Goal: Book appointment/travel/reservation

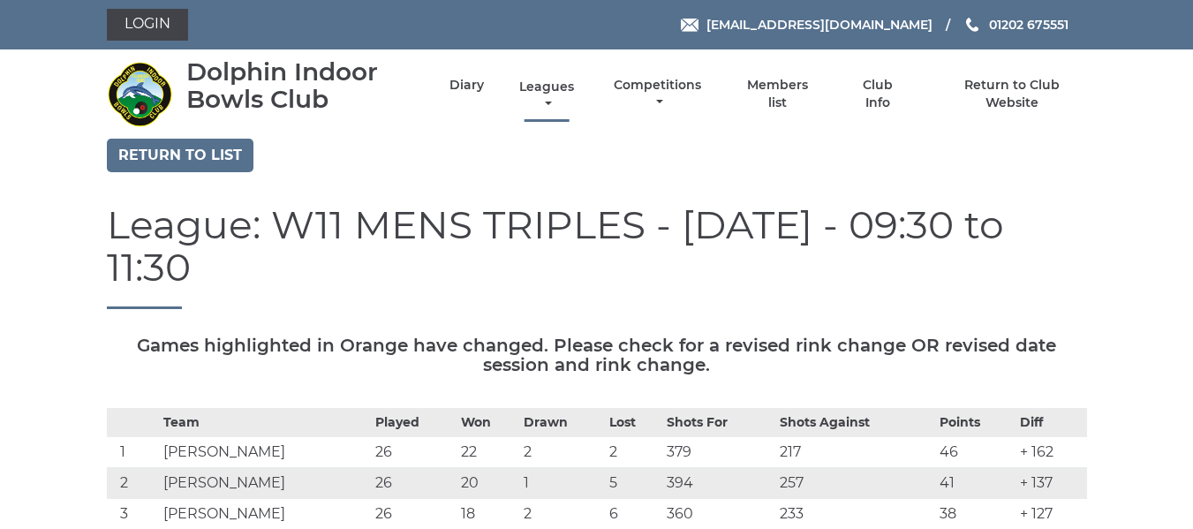
click at [542, 77] on li "Leagues Club leagues - Summer 2025 Club leagues - Winter 2024 Club leagues - Su…" at bounding box center [531, 94] width 94 height 52
click at [471, 87] on link "Diary" at bounding box center [466, 87] width 34 height 17
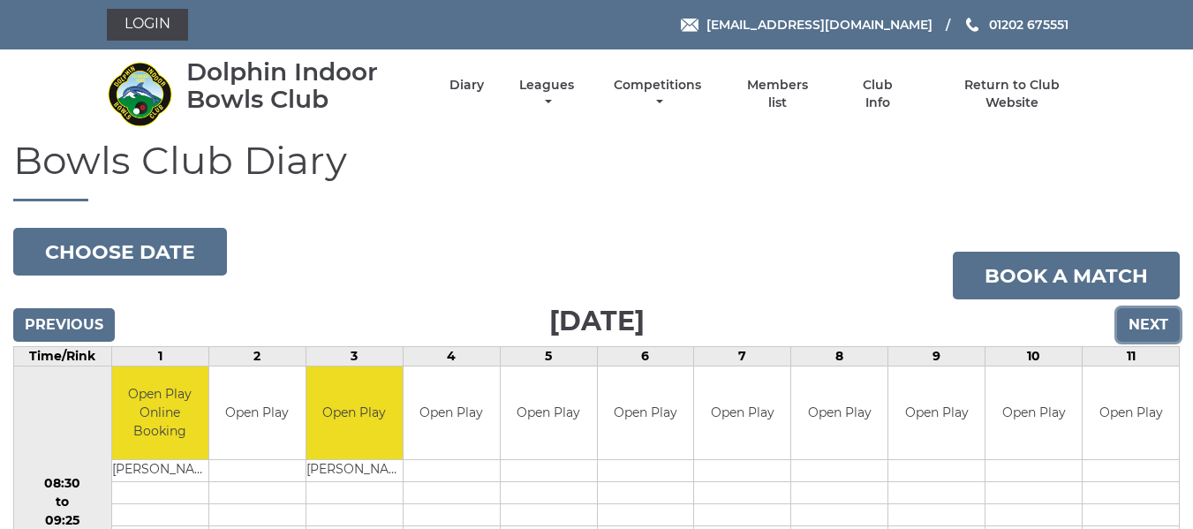
click at [1142, 321] on input "Next" at bounding box center [1148, 325] width 63 height 34
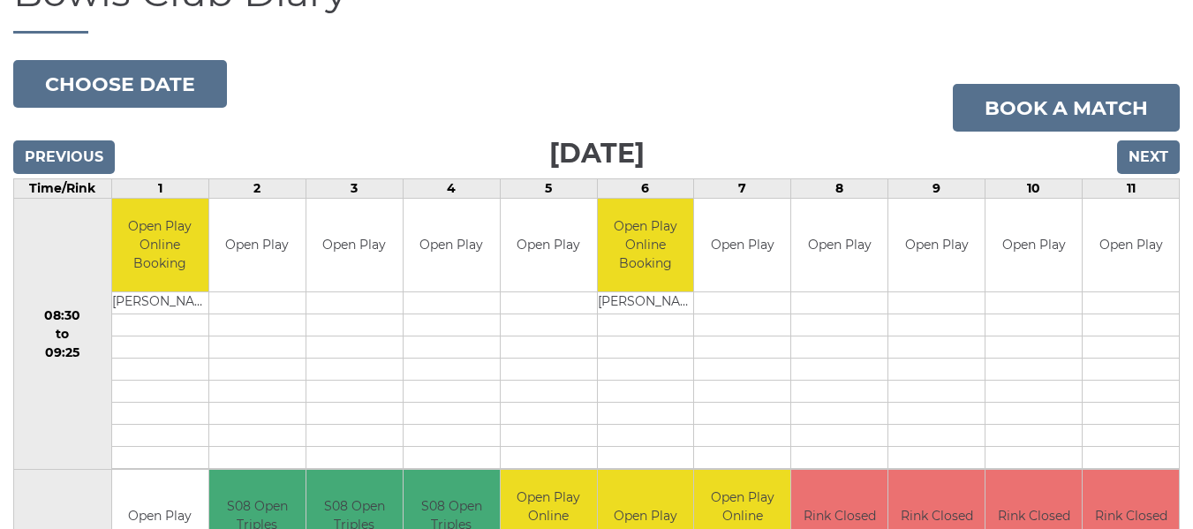
scroll to position [81, 0]
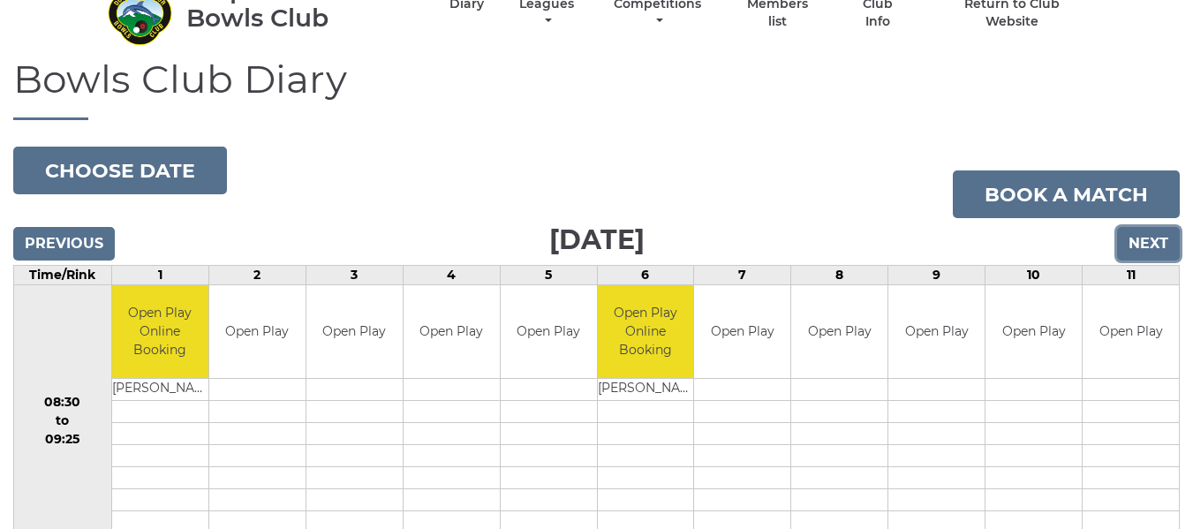
click at [1137, 245] on input "Next" at bounding box center [1148, 244] width 63 height 34
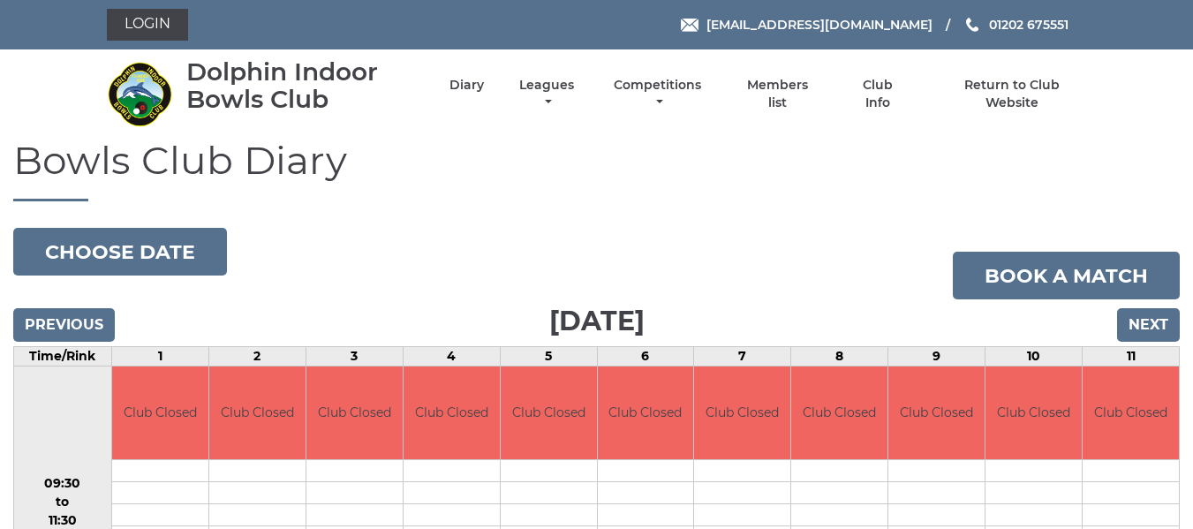
click at [1137, 245] on div "Bowls Club Diary 2025-08-23 Choose date Book a match Saturday 23rd August 2025 …" at bounding box center [596, 523] width 1193 height 769
click at [1152, 323] on input "Next" at bounding box center [1148, 325] width 63 height 34
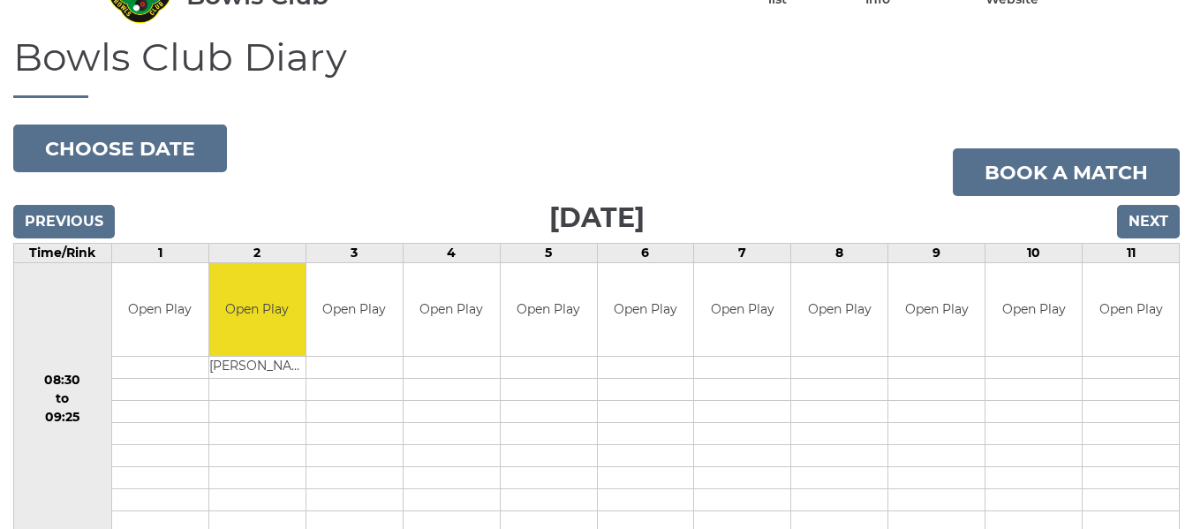
scroll to position [81, 0]
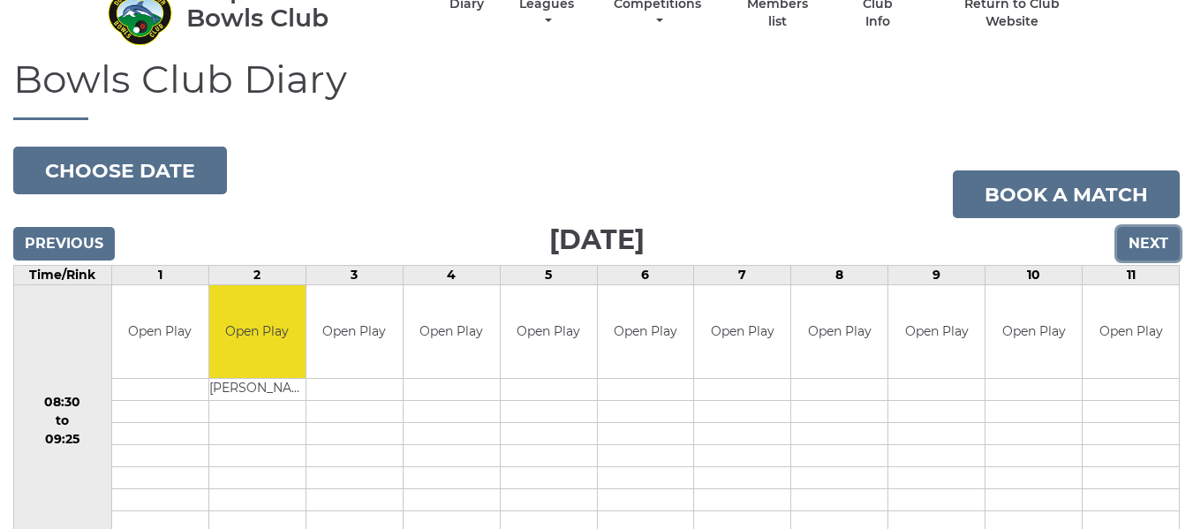
click at [1140, 243] on input "Next" at bounding box center [1148, 244] width 63 height 34
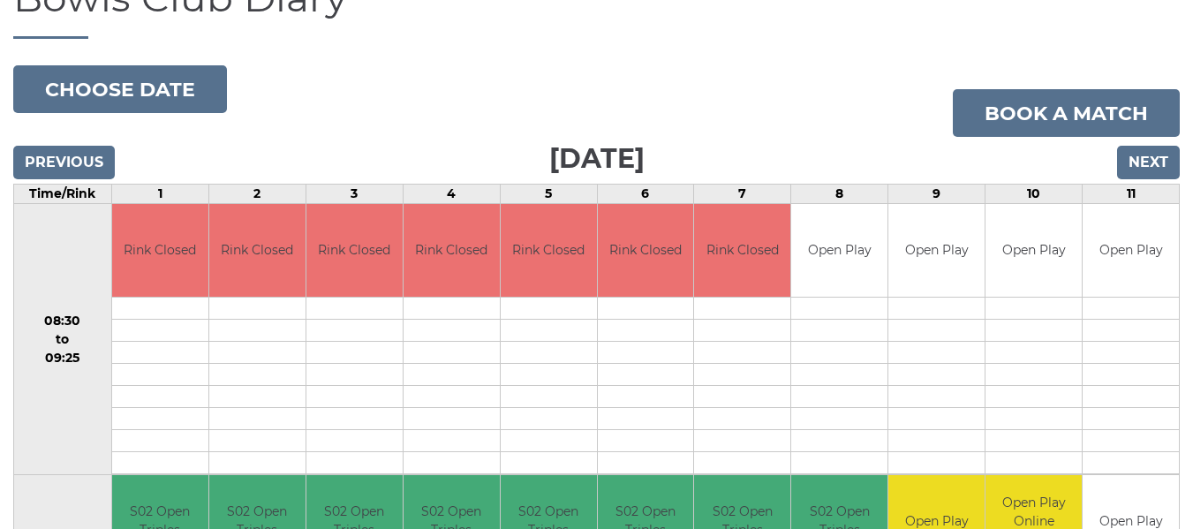
scroll to position [177, 0]
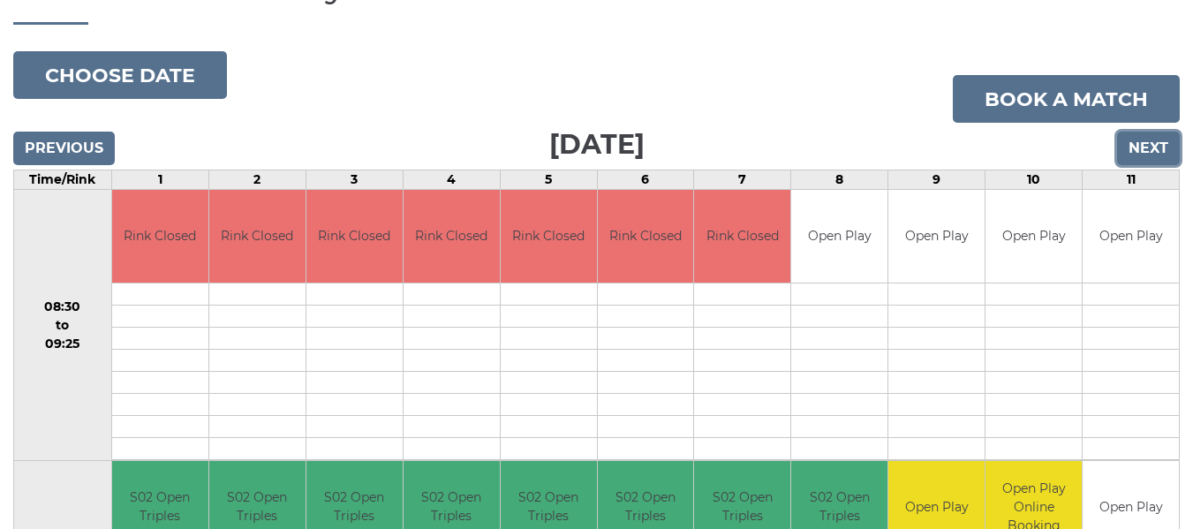
click at [1141, 148] on input "Next" at bounding box center [1148, 149] width 63 height 34
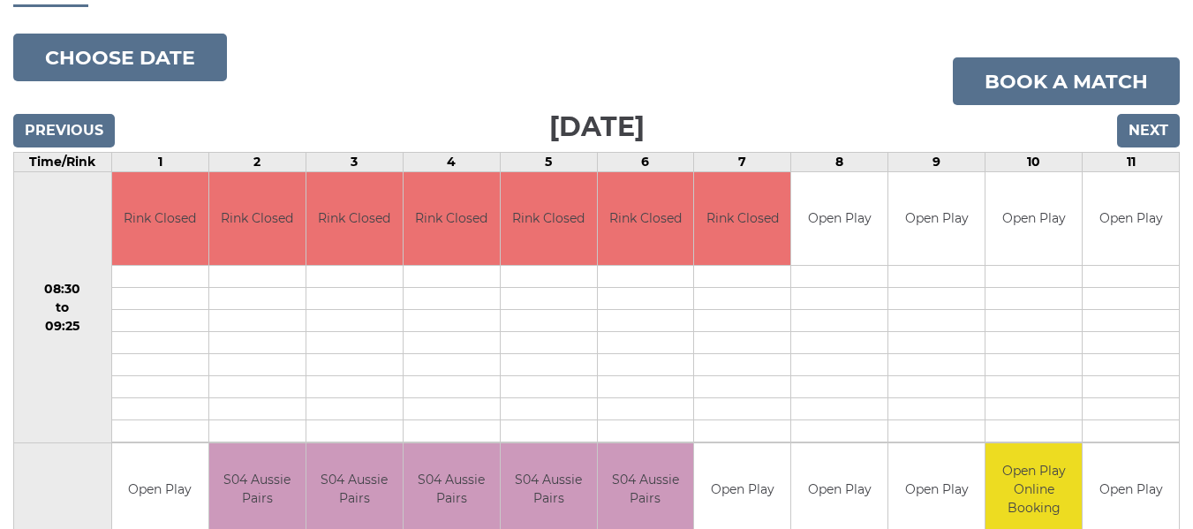
scroll to position [88, 0]
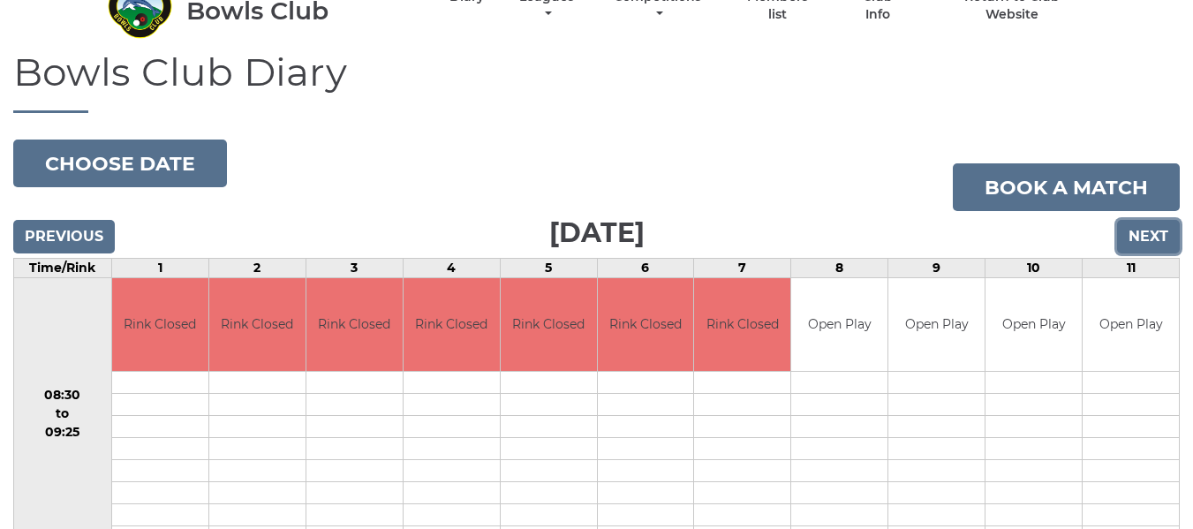
click at [1147, 236] on input "Next" at bounding box center [1148, 237] width 63 height 34
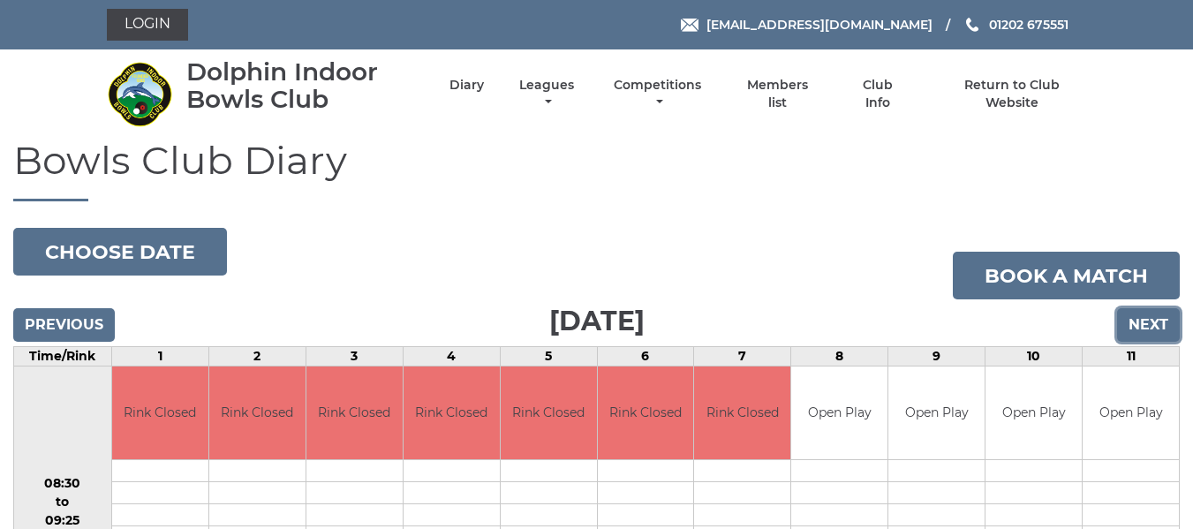
click at [1154, 327] on input "Next" at bounding box center [1148, 325] width 63 height 34
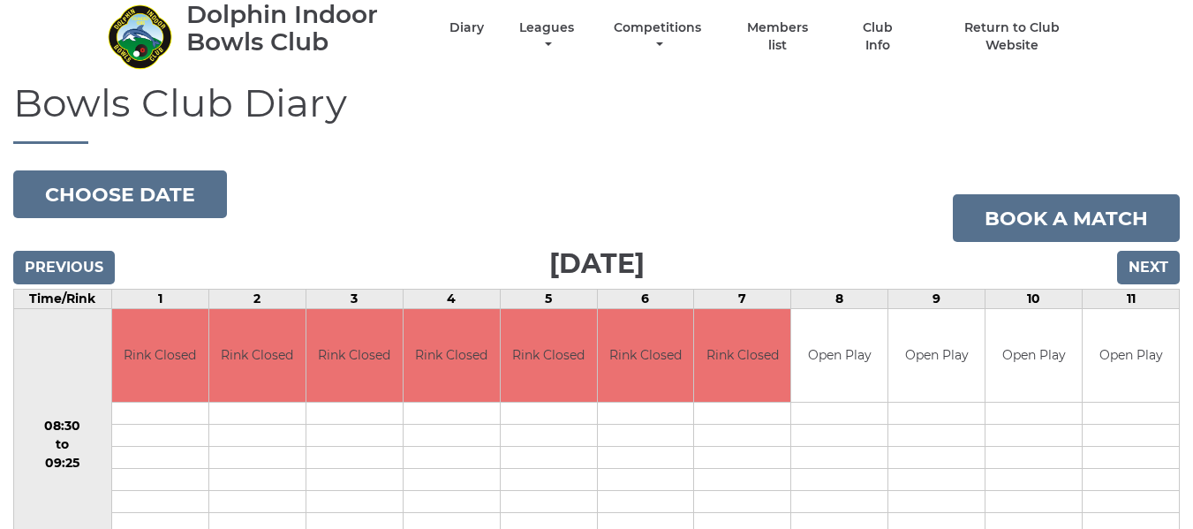
scroll to position [88, 0]
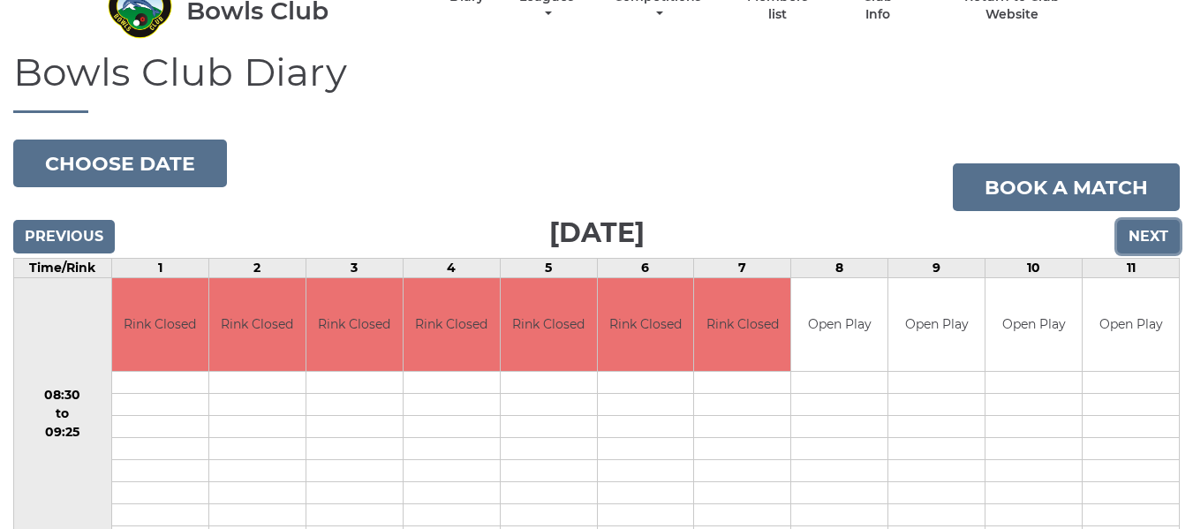
click at [1141, 237] on input "Next" at bounding box center [1148, 237] width 63 height 34
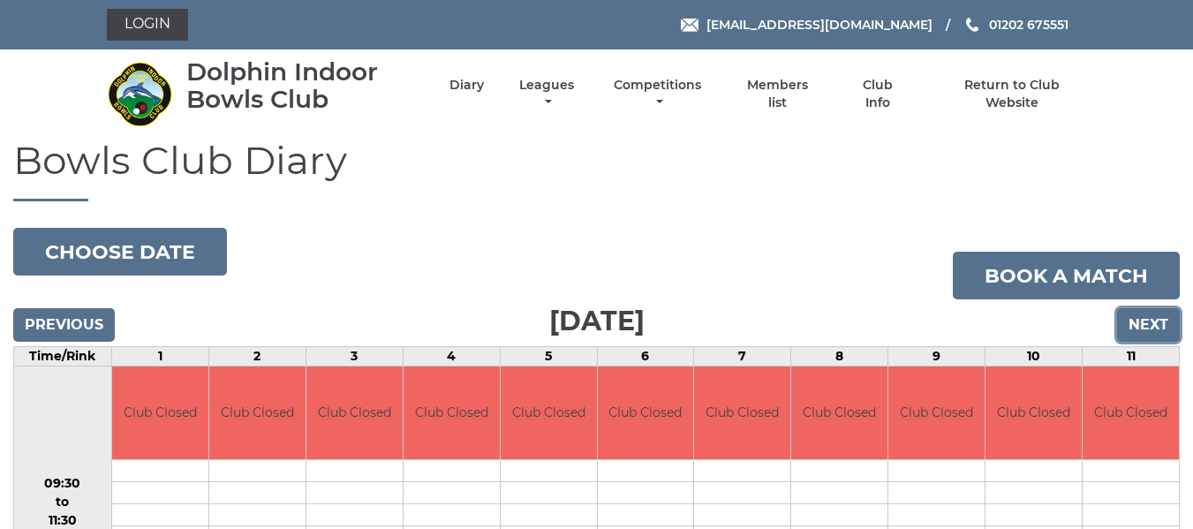
click at [1151, 321] on input "Next" at bounding box center [1148, 325] width 63 height 34
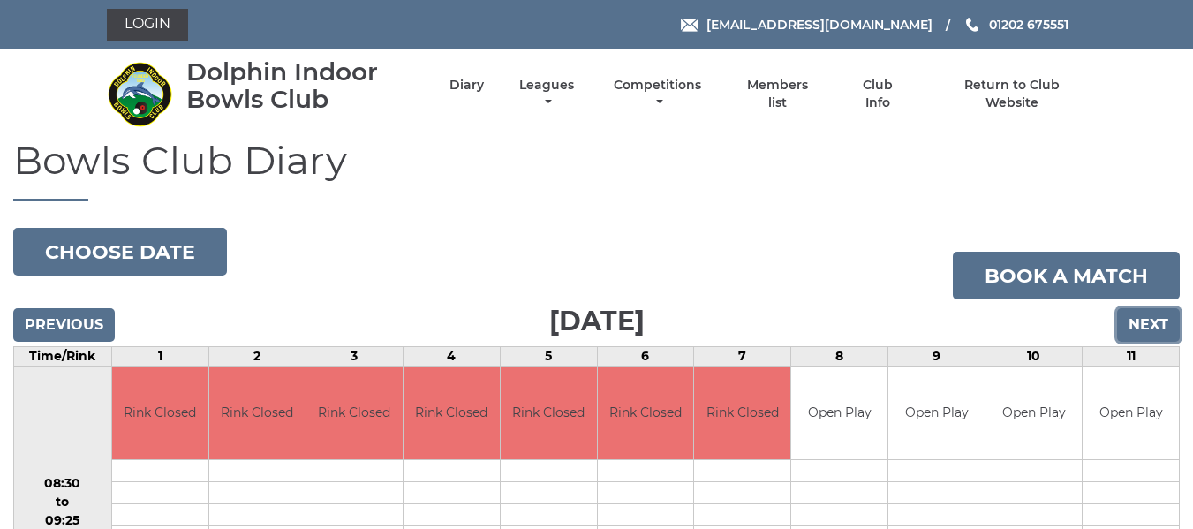
click at [1142, 323] on input "Next" at bounding box center [1148, 325] width 63 height 34
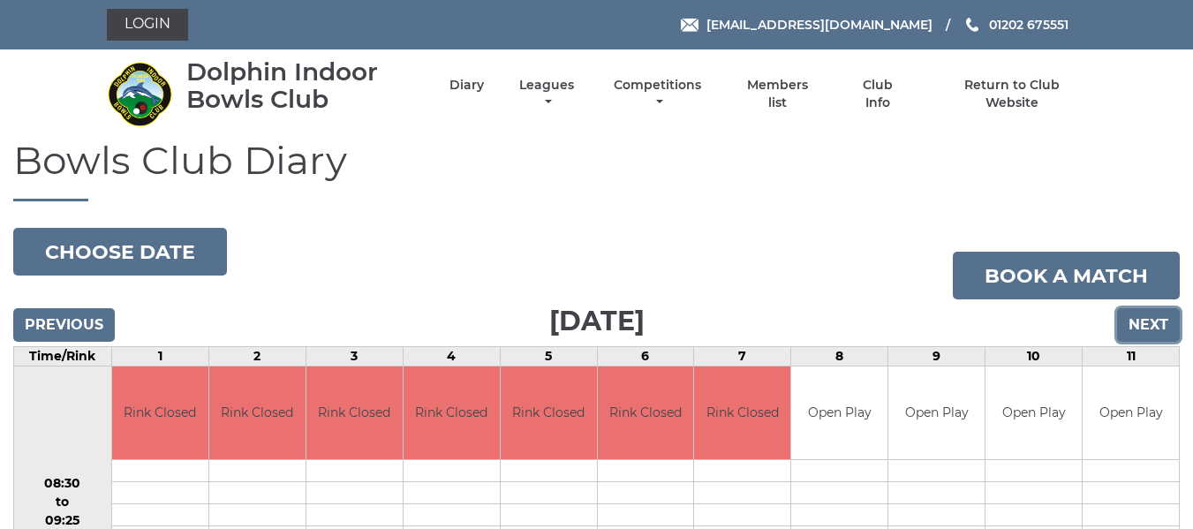
click at [1142, 323] on input "Next" at bounding box center [1148, 325] width 63 height 34
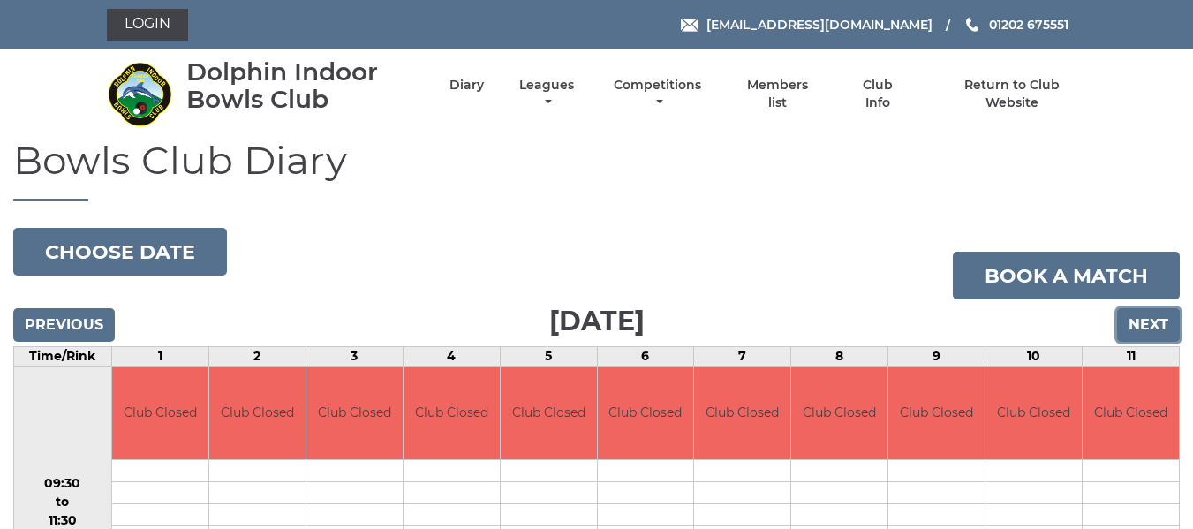
click at [1142, 322] on input "Next" at bounding box center [1148, 325] width 63 height 34
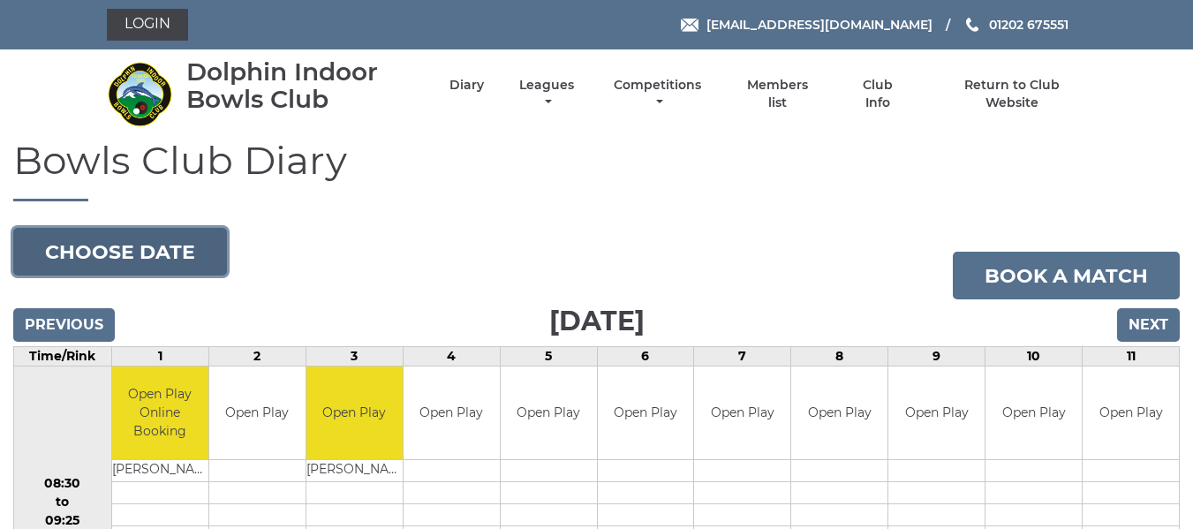
click at [211, 262] on button "Choose date" at bounding box center [120, 252] width 214 height 48
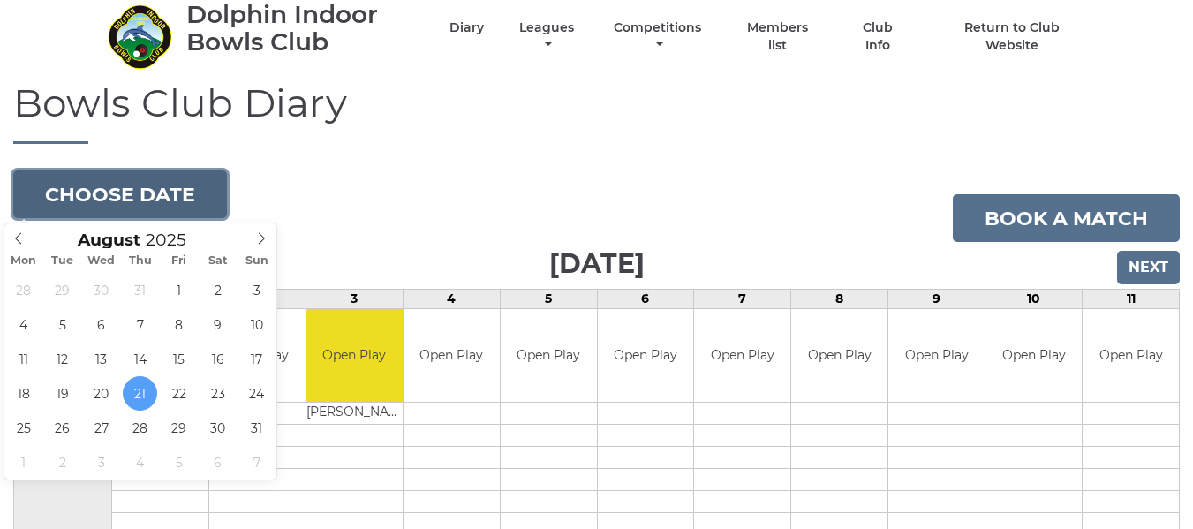
scroll to position [88, 0]
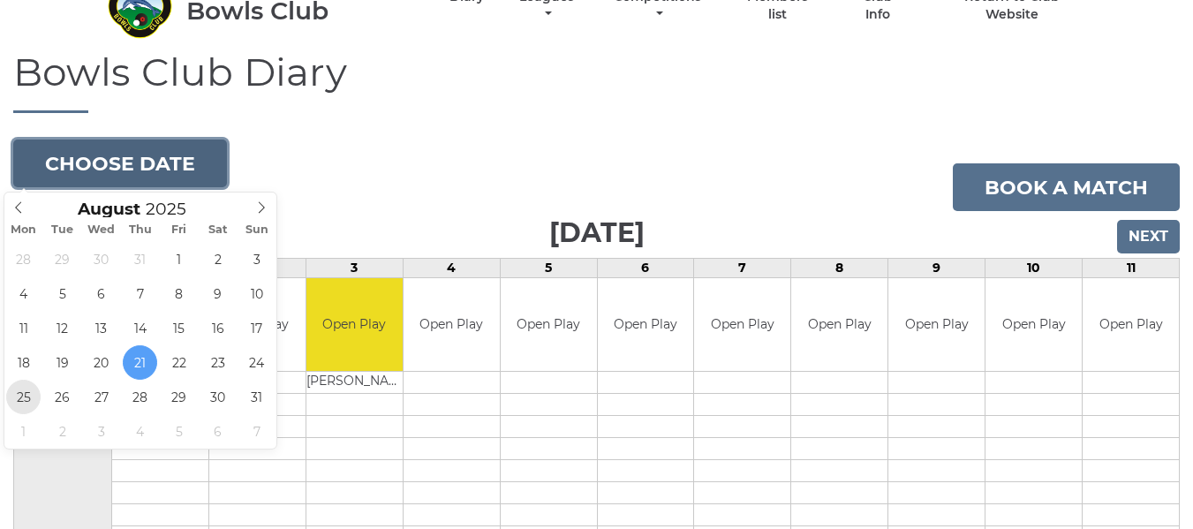
type input "2025-08-25"
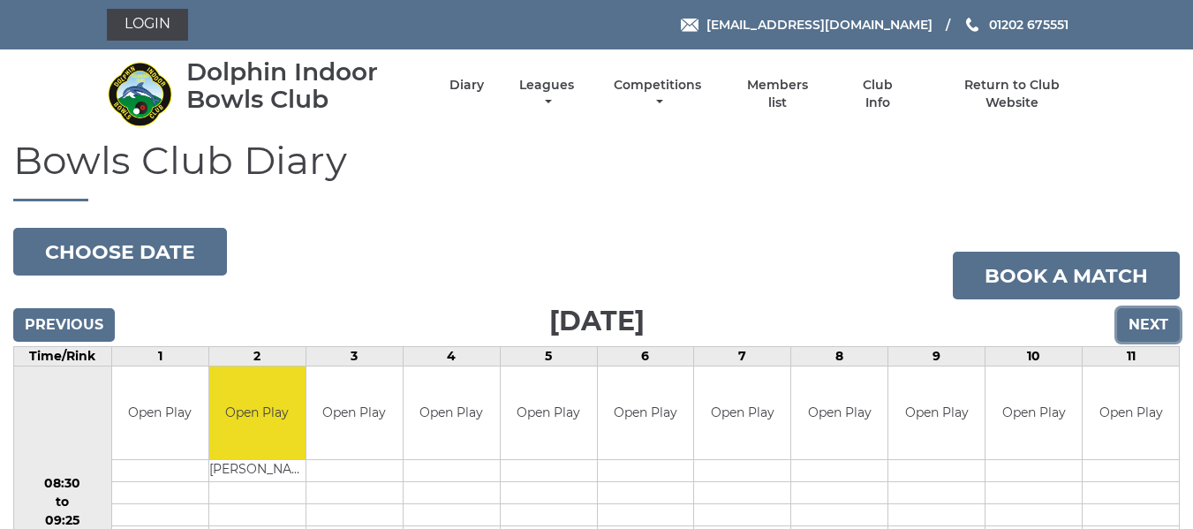
click at [1144, 321] on input "Next" at bounding box center [1148, 325] width 63 height 34
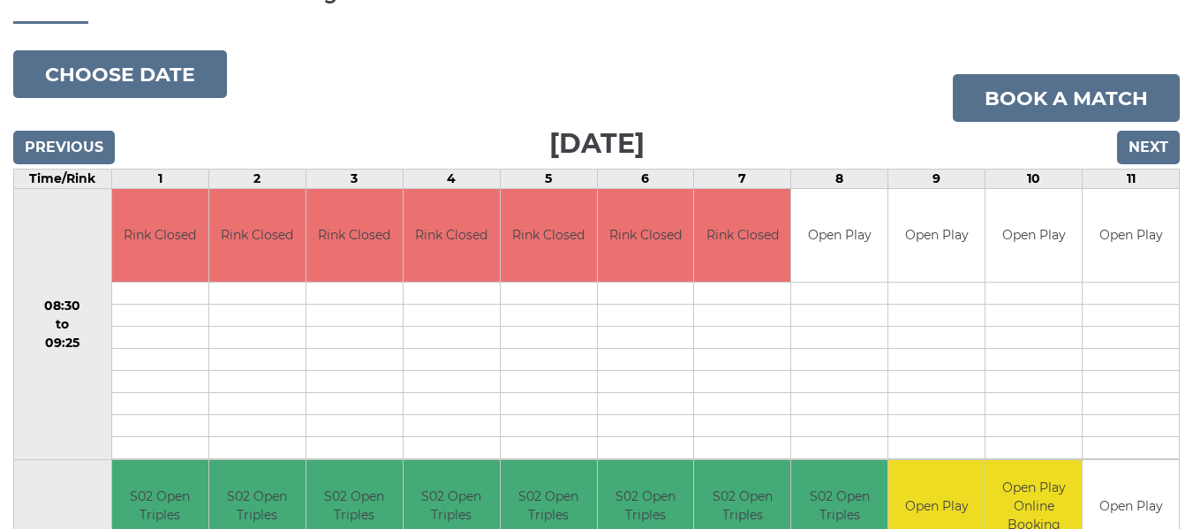
scroll to position [177, 0]
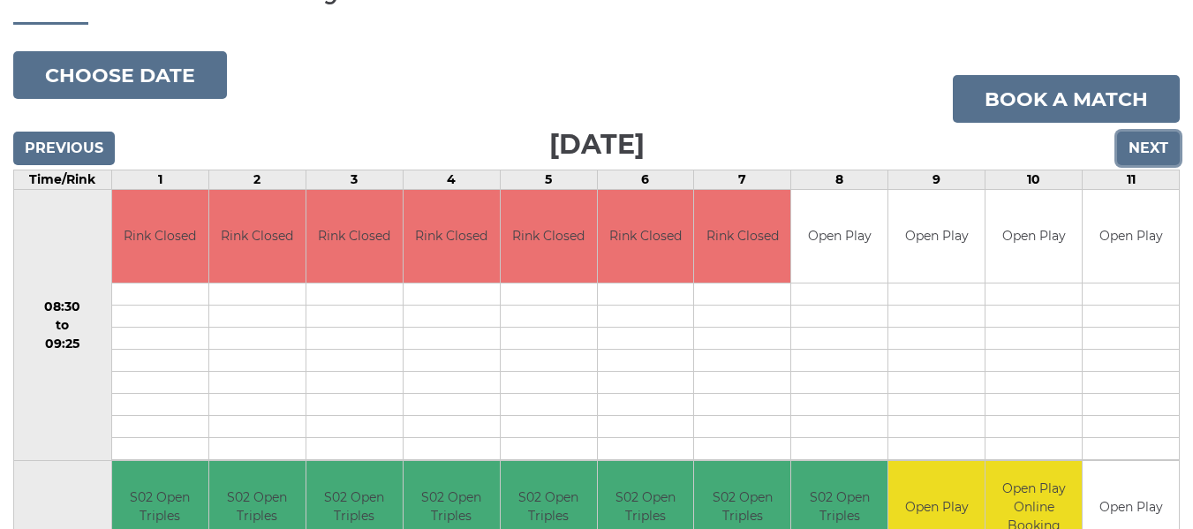
click at [1148, 151] on input "Next" at bounding box center [1148, 149] width 63 height 34
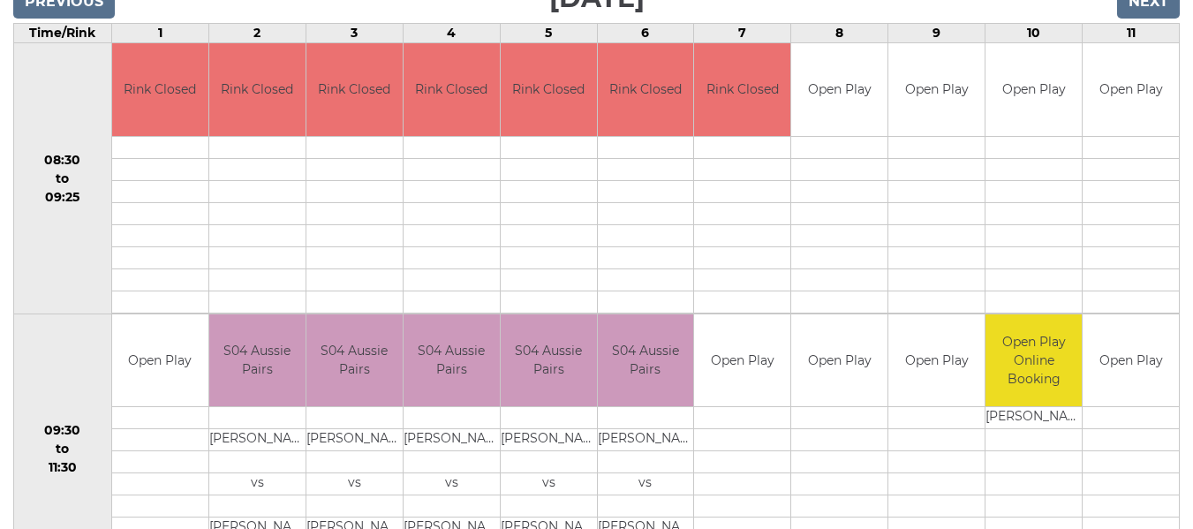
scroll to position [177, 0]
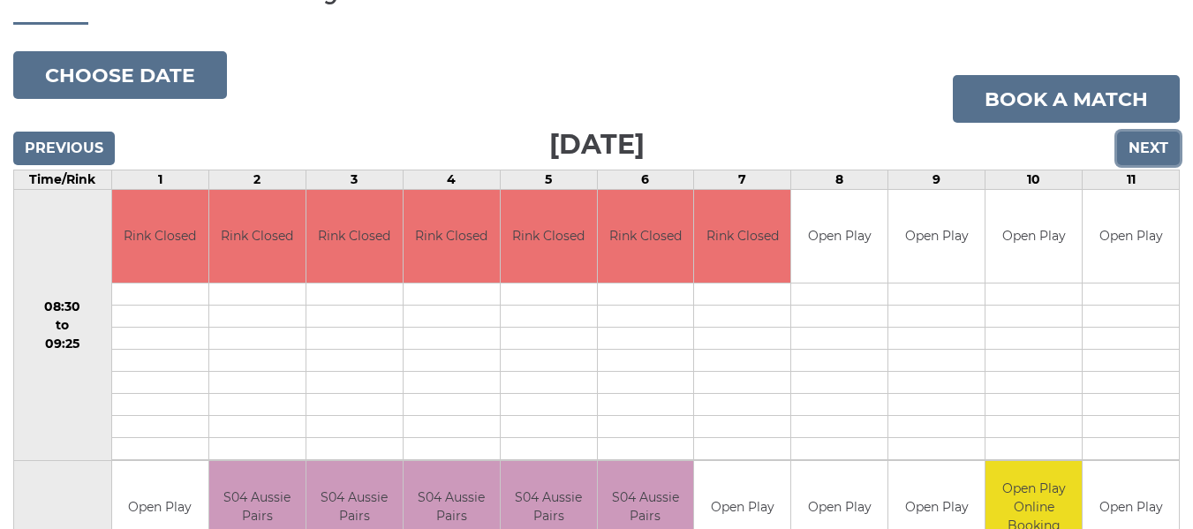
click at [1143, 151] on input "Next" at bounding box center [1148, 149] width 63 height 34
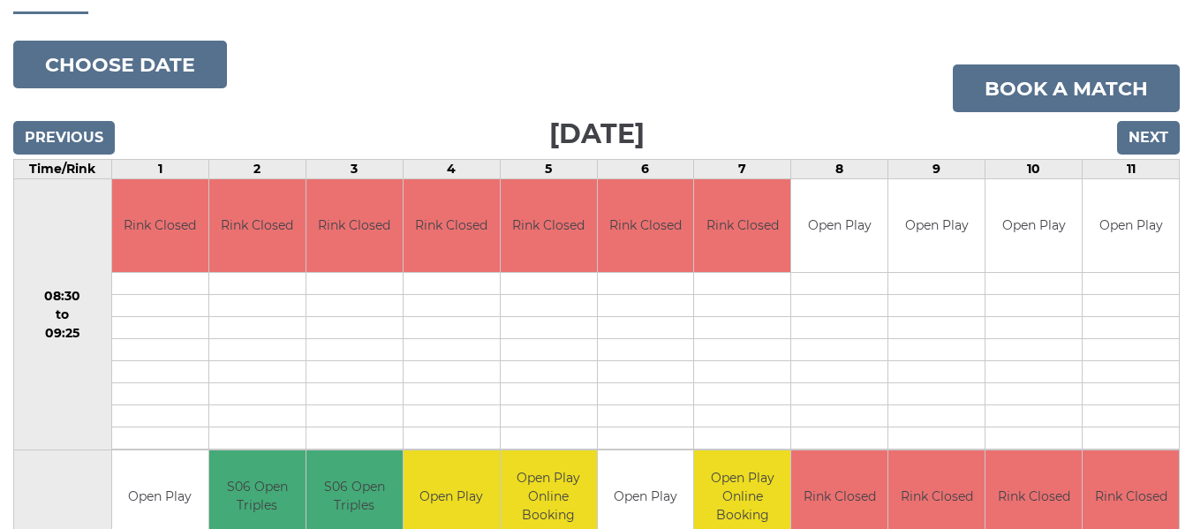
scroll to position [177, 0]
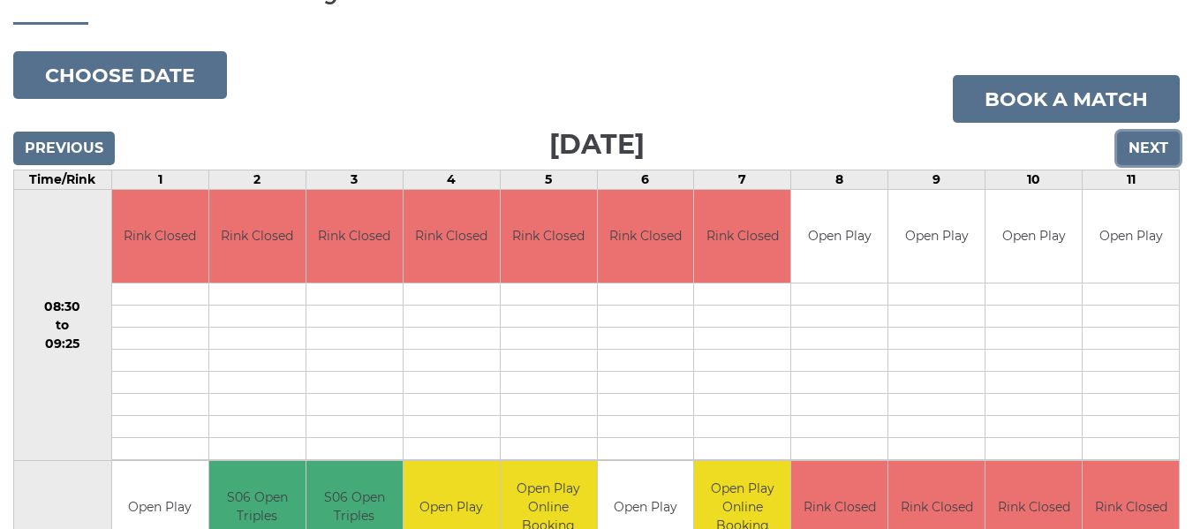
click at [1152, 146] on input "Next" at bounding box center [1148, 149] width 63 height 34
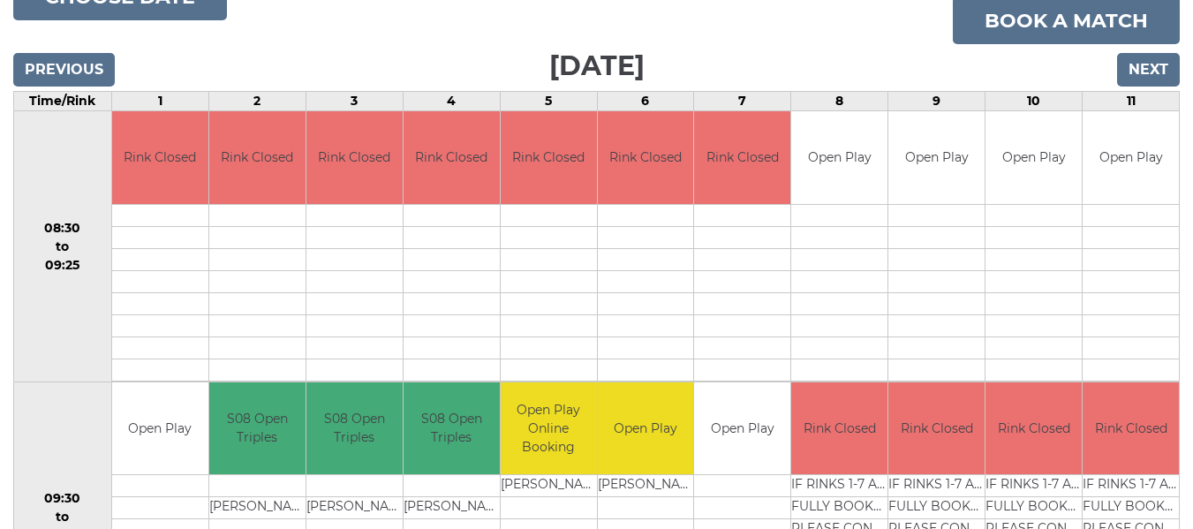
scroll to position [265, 0]
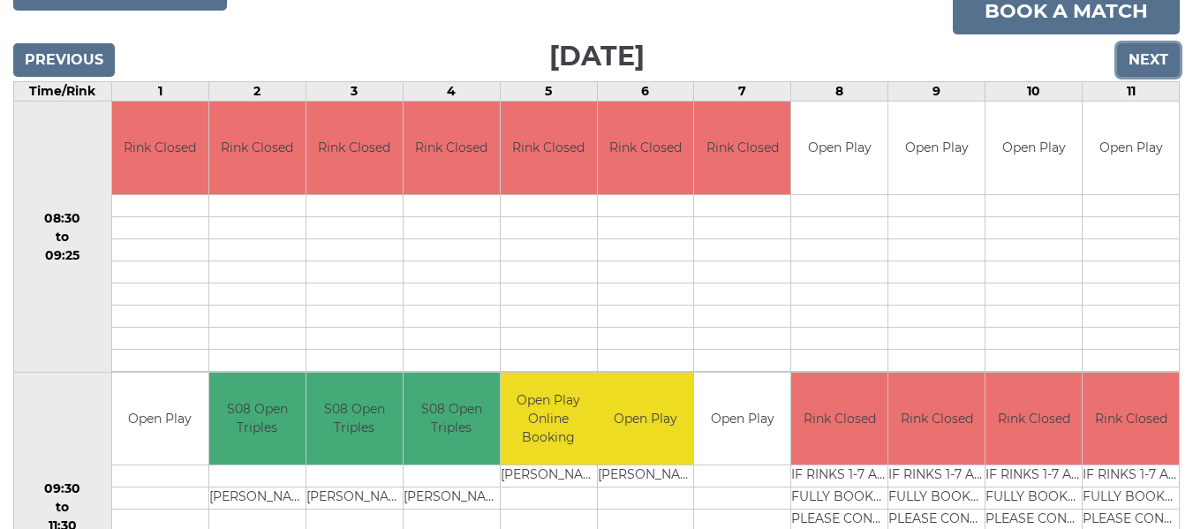
click at [1157, 62] on input "Next" at bounding box center [1148, 60] width 63 height 34
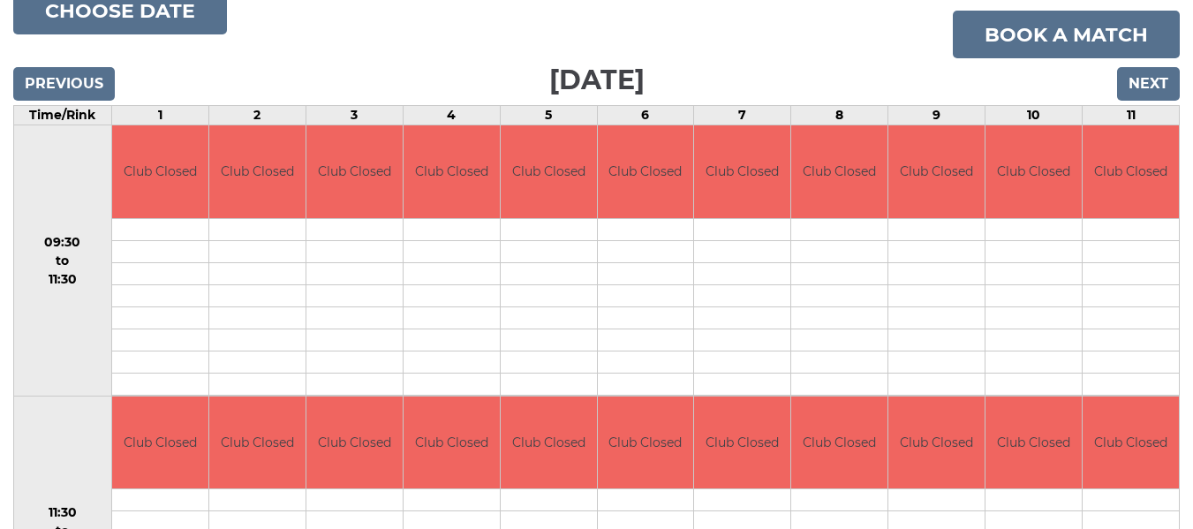
scroll to position [265, 0]
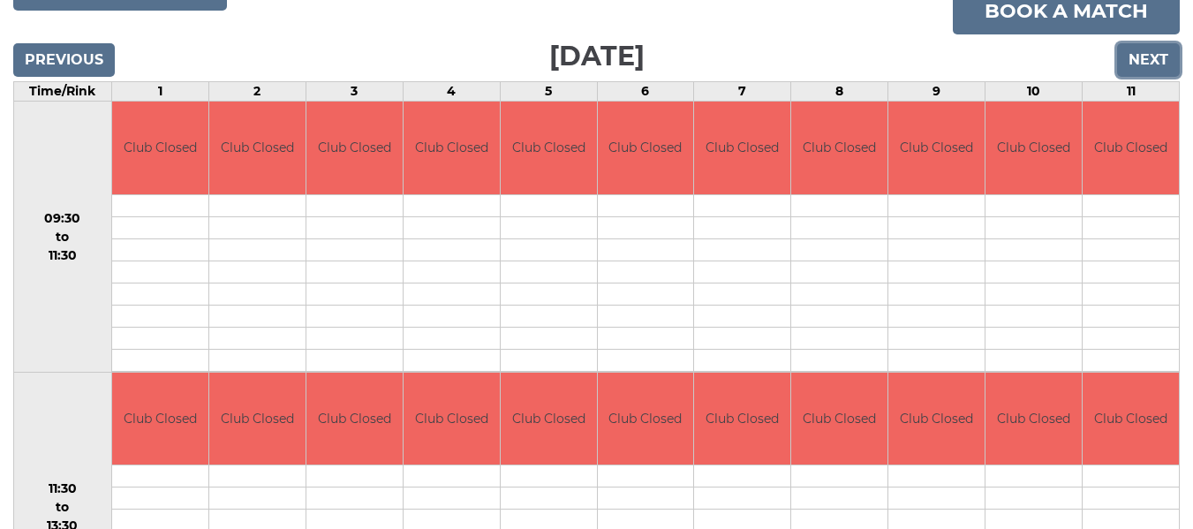
click at [1153, 62] on input "Next" at bounding box center [1148, 60] width 63 height 34
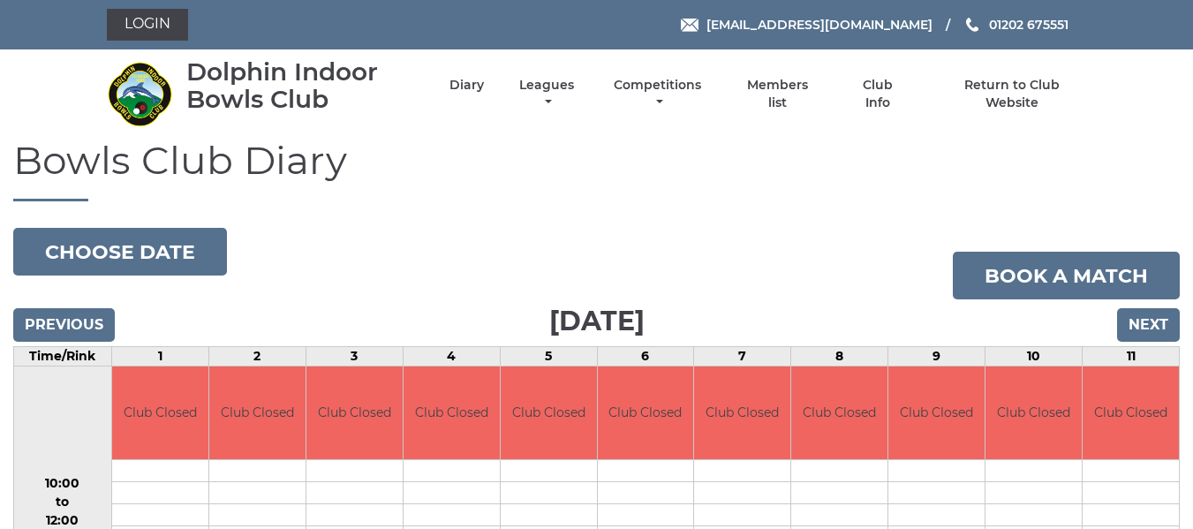
click at [1153, 62] on nav "Dolphin Indoor Bowls Club Diary Leagues Club leagues - Summer 2025 Club leagues…" at bounding box center [596, 93] width 1193 height 89
click at [1140, 327] on input "Next" at bounding box center [1148, 325] width 63 height 34
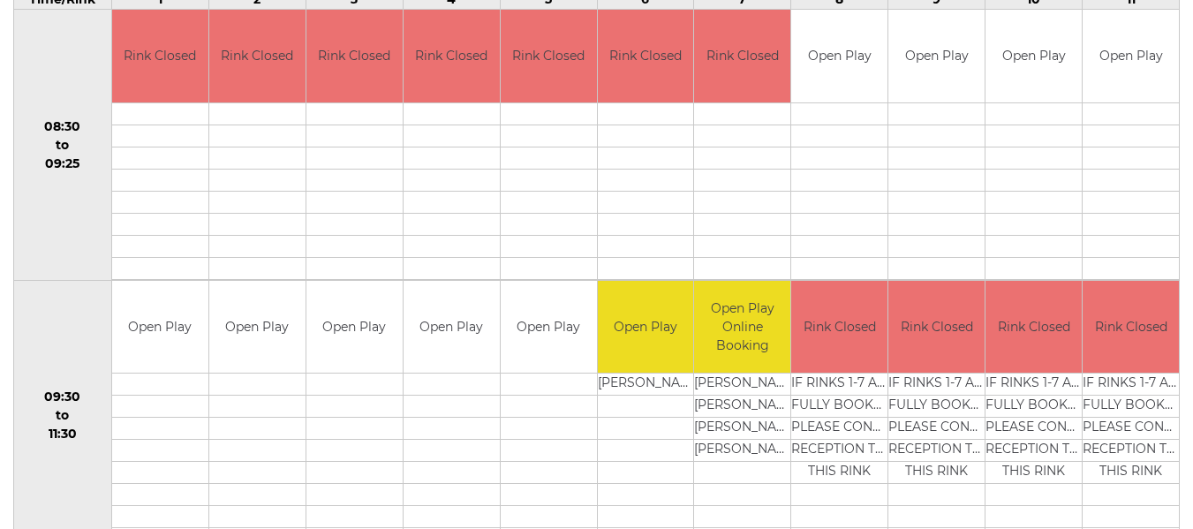
scroll to position [177, 0]
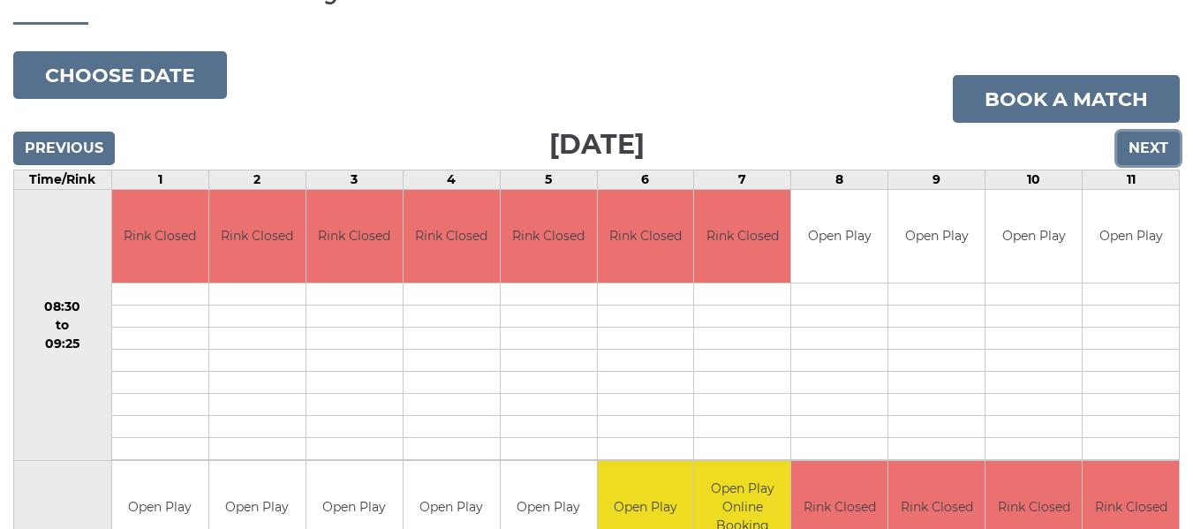
click at [1127, 151] on input "Next" at bounding box center [1148, 149] width 63 height 34
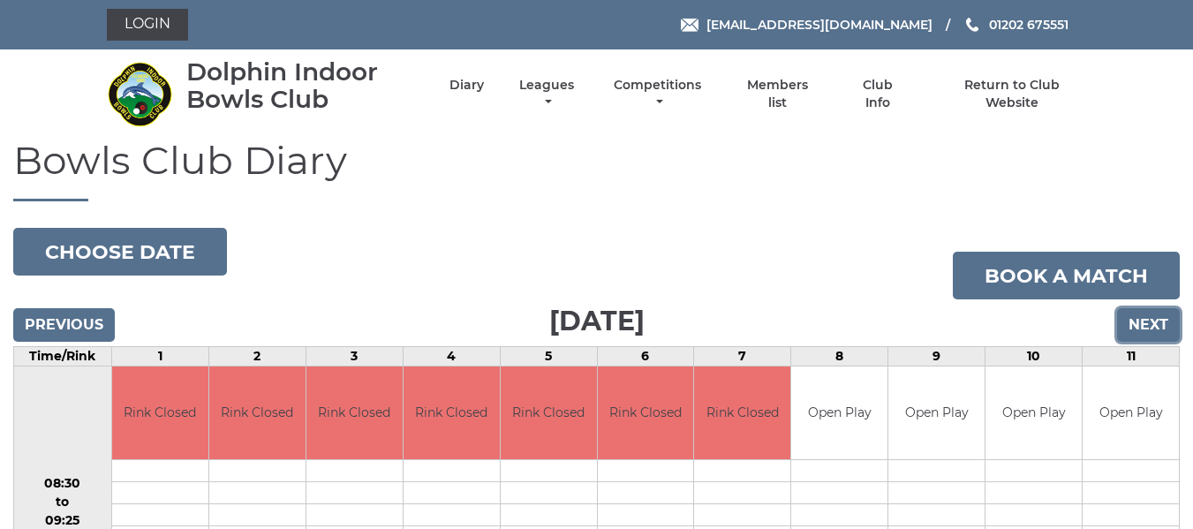
click at [1157, 326] on input "Next" at bounding box center [1148, 325] width 63 height 34
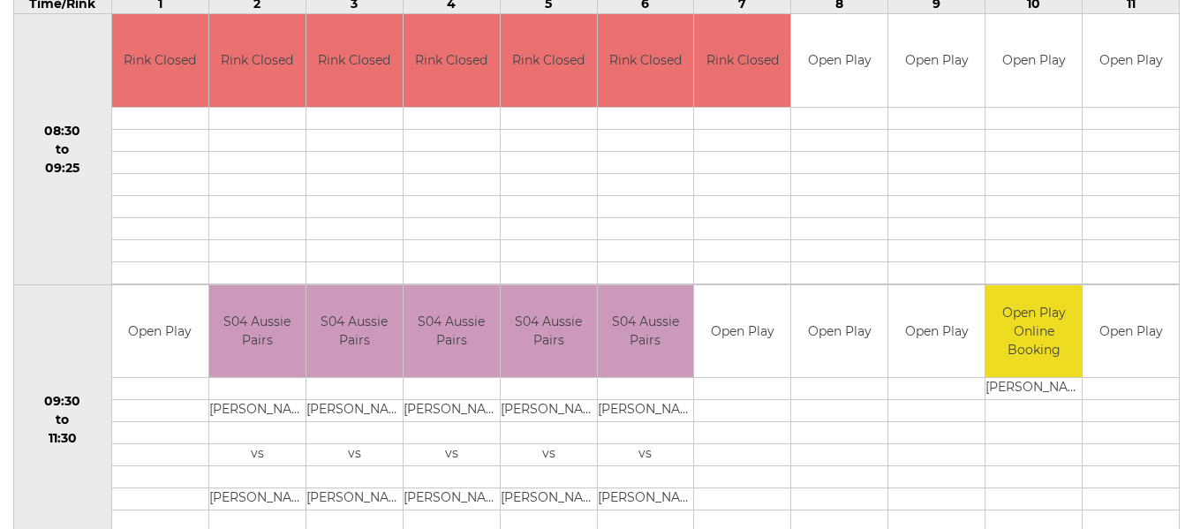
scroll to position [258, 0]
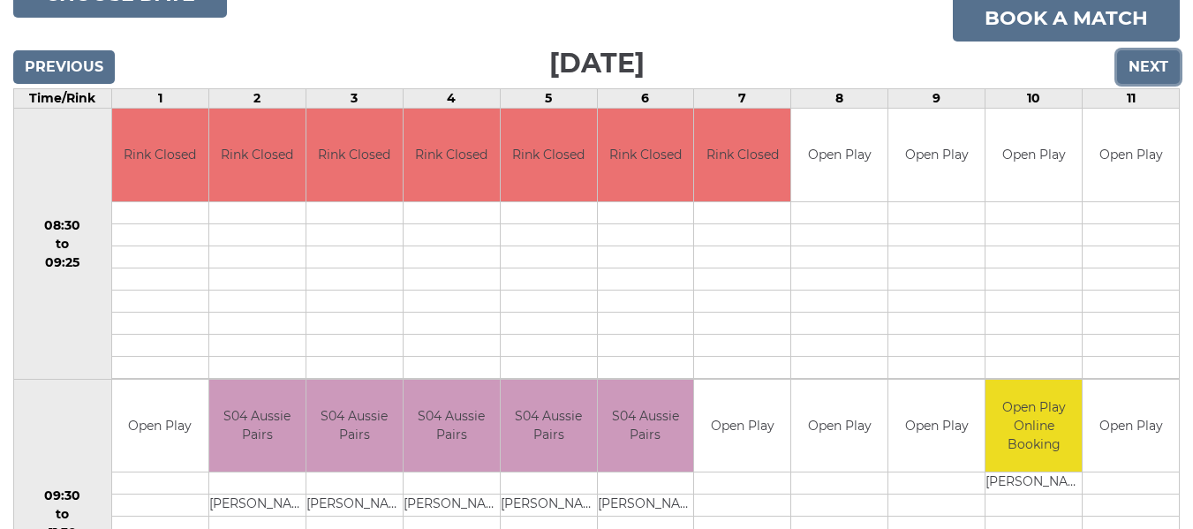
click at [1167, 71] on input "Next" at bounding box center [1148, 67] width 63 height 34
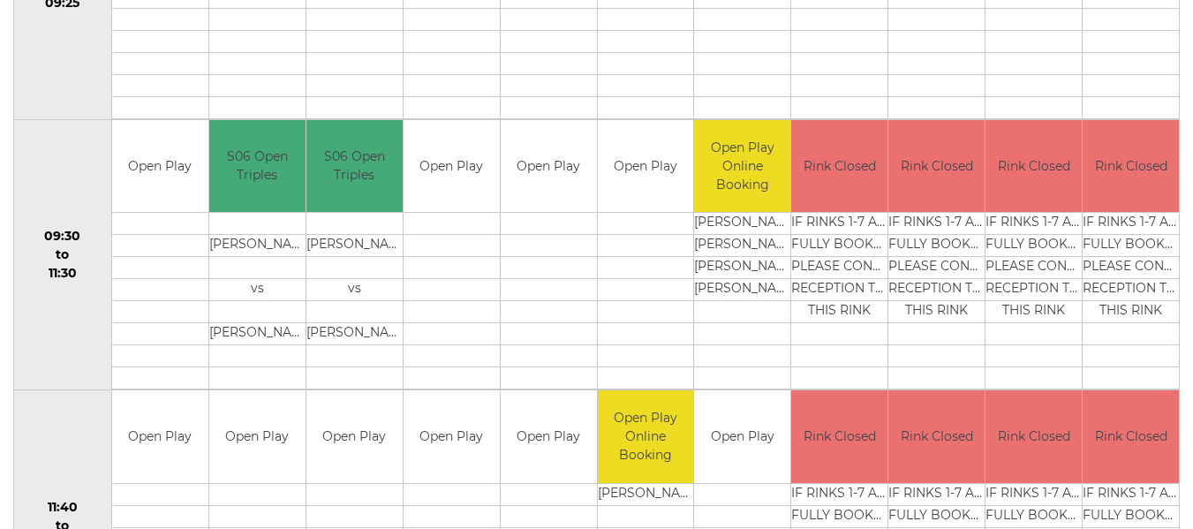
scroll to position [530, 0]
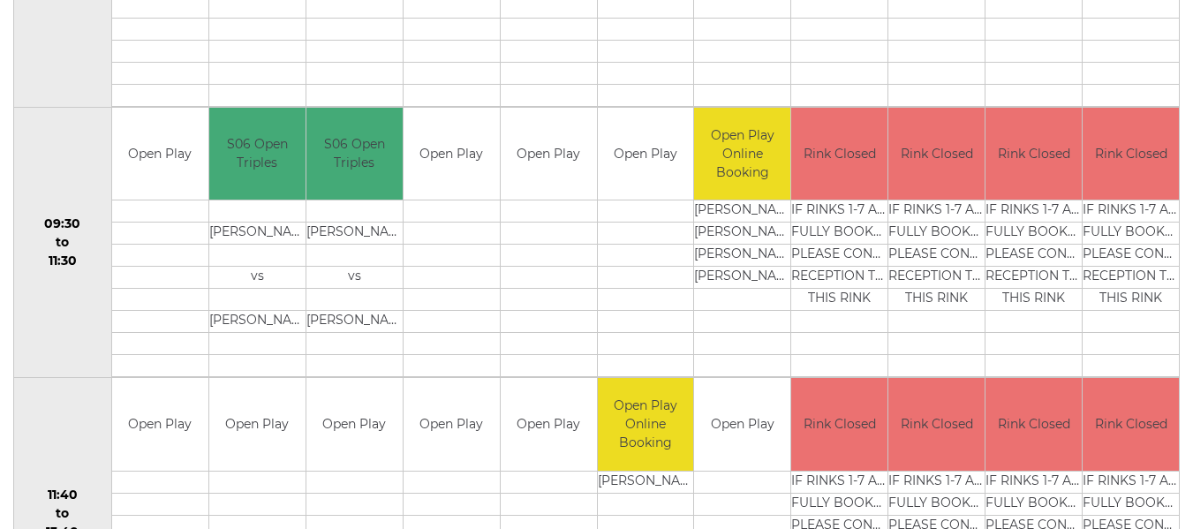
click at [456, 275] on td at bounding box center [451, 278] width 96 height 22
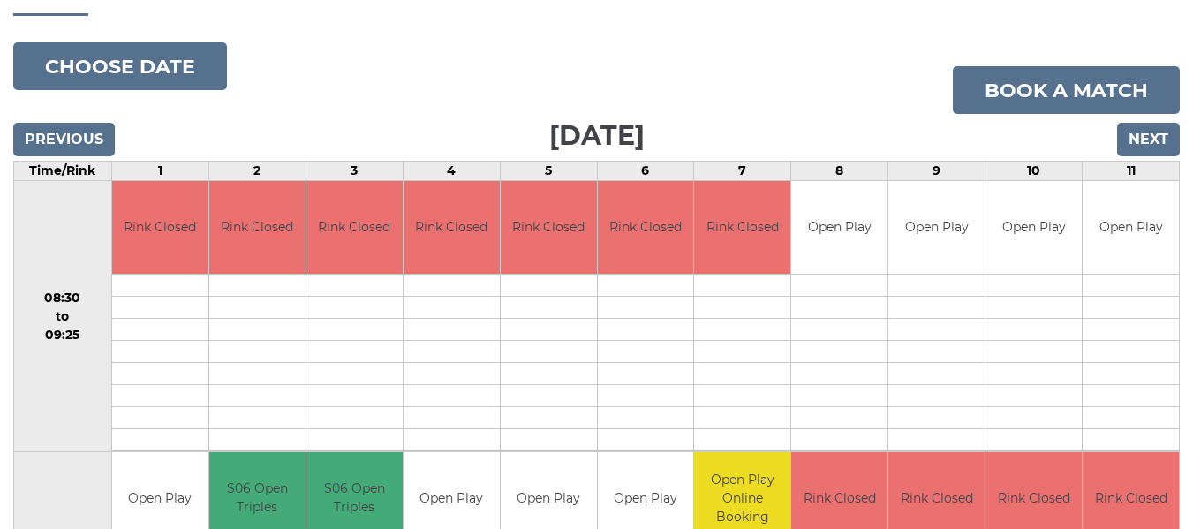
scroll to position [88, 0]
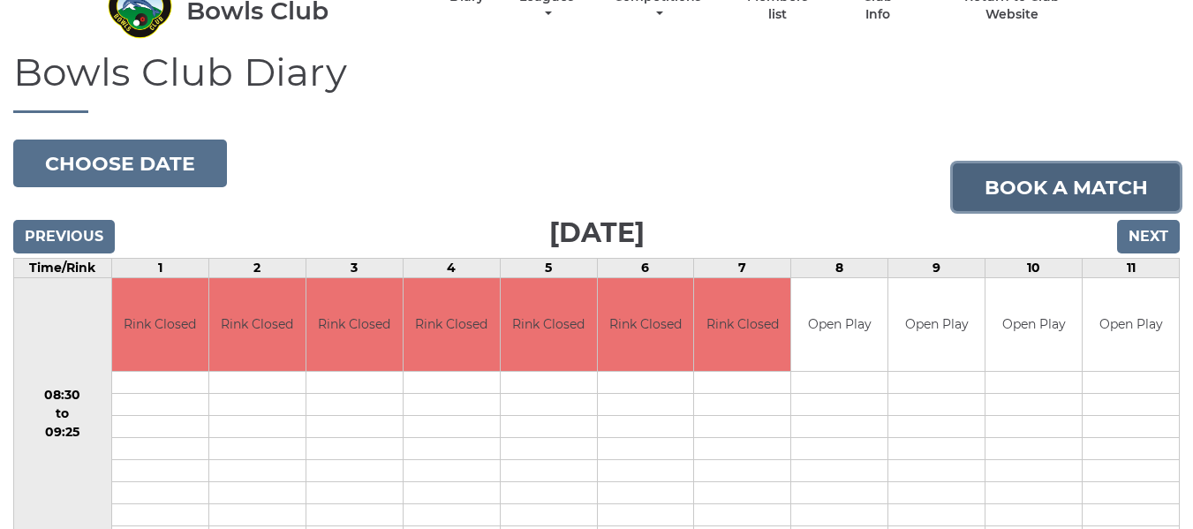
click at [1075, 200] on link "Book a match" at bounding box center [1065, 187] width 227 height 48
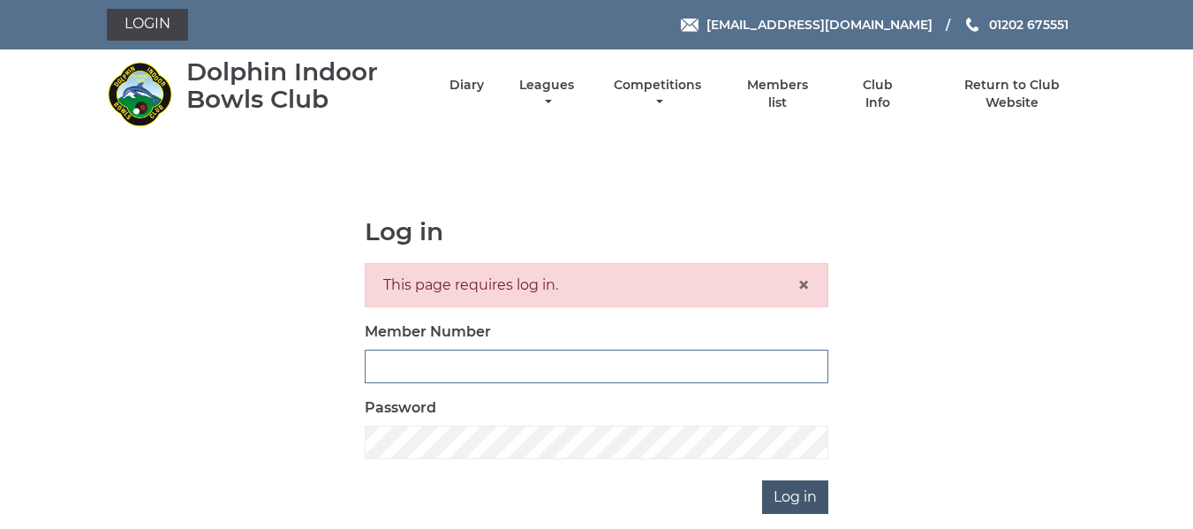
type input "2644"
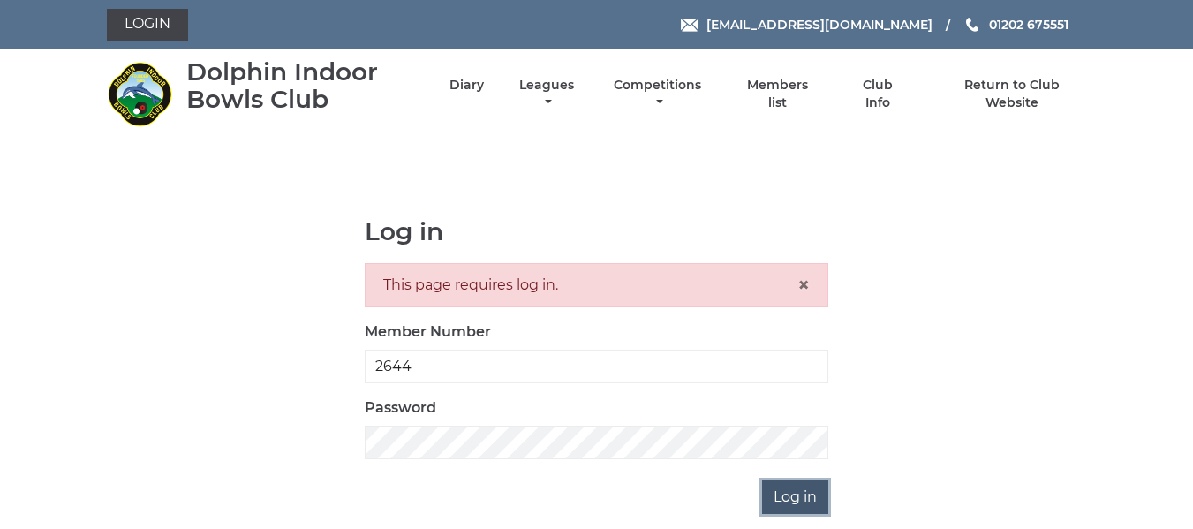
click at [774, 498] on input "Log in" at bounding box center [795, 497] width 66 height 34
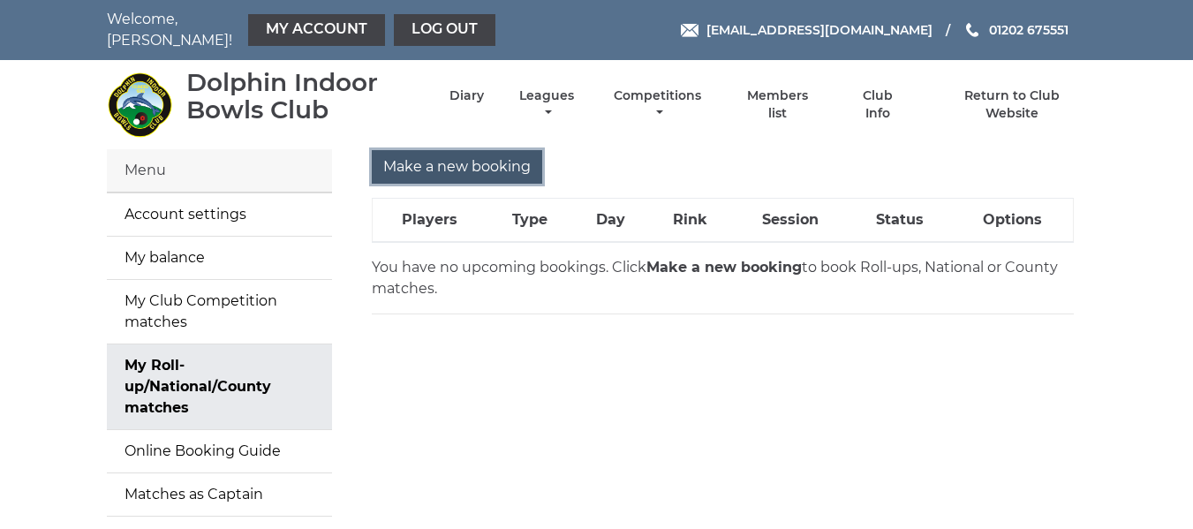
click at [455, 162] on input "Make a new booking" at bounding box center [457, 167] width 170 height 34
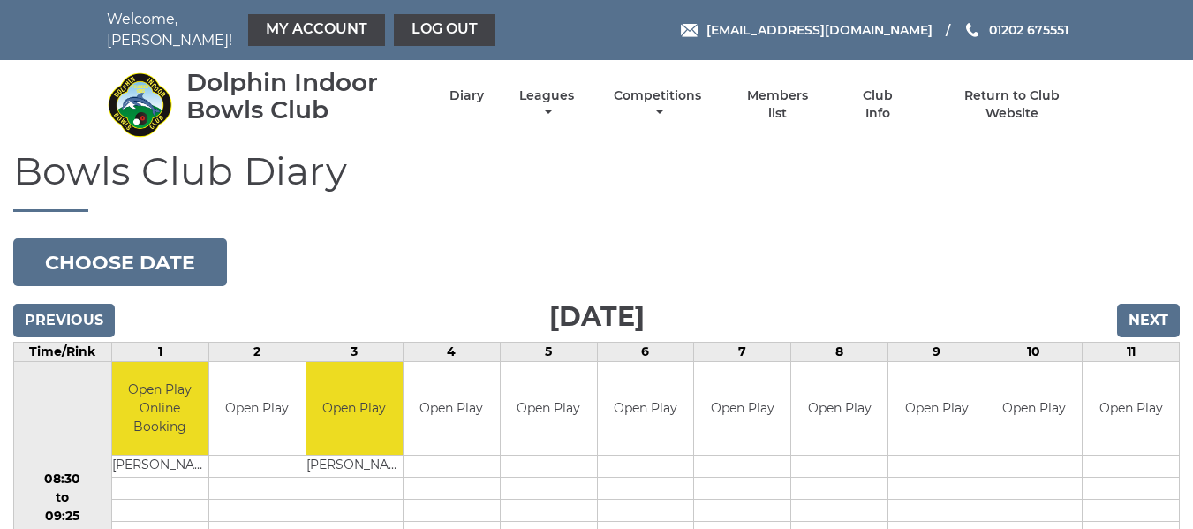
scroll to position [177, 0]
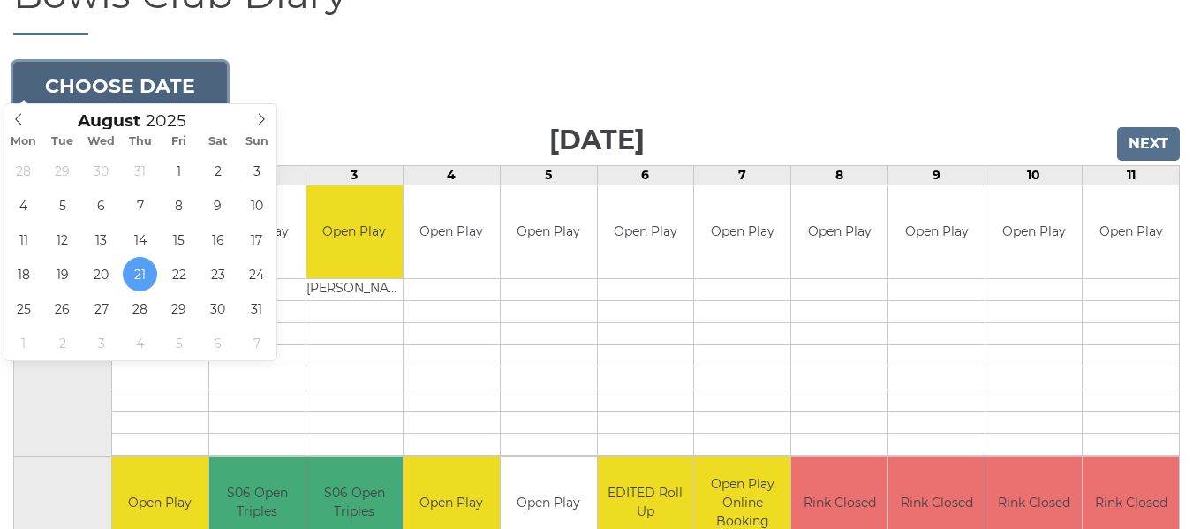
click at [160, 81] on button "Choose date" at bounding box center [120, 86] width 214 height 48
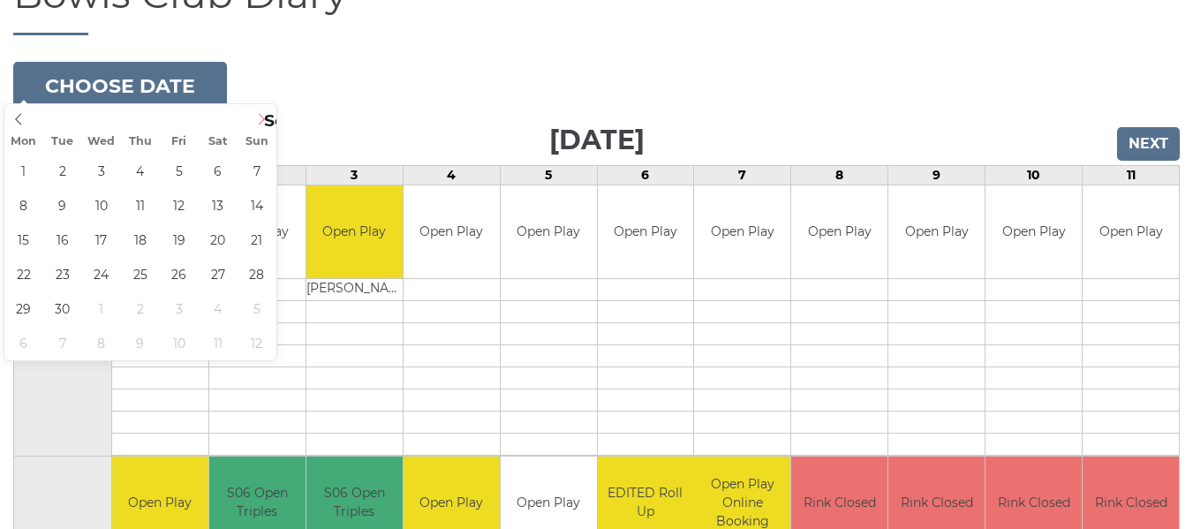
click at [267, 117] on icon at bounding box center [261, 119] width 12 height 12
type input "[DATE]"
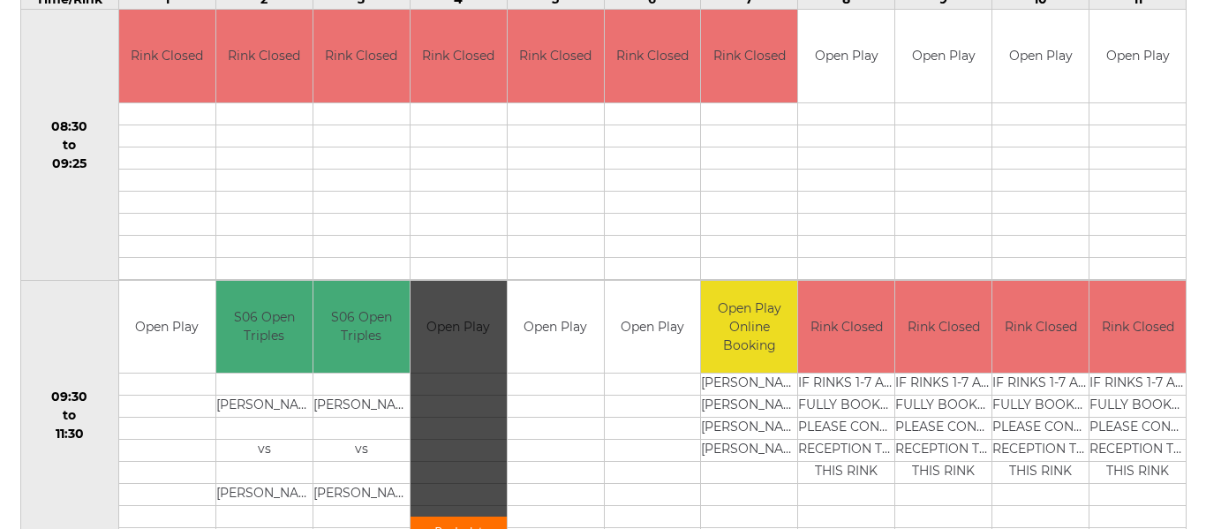
scroll to position [441, 0]
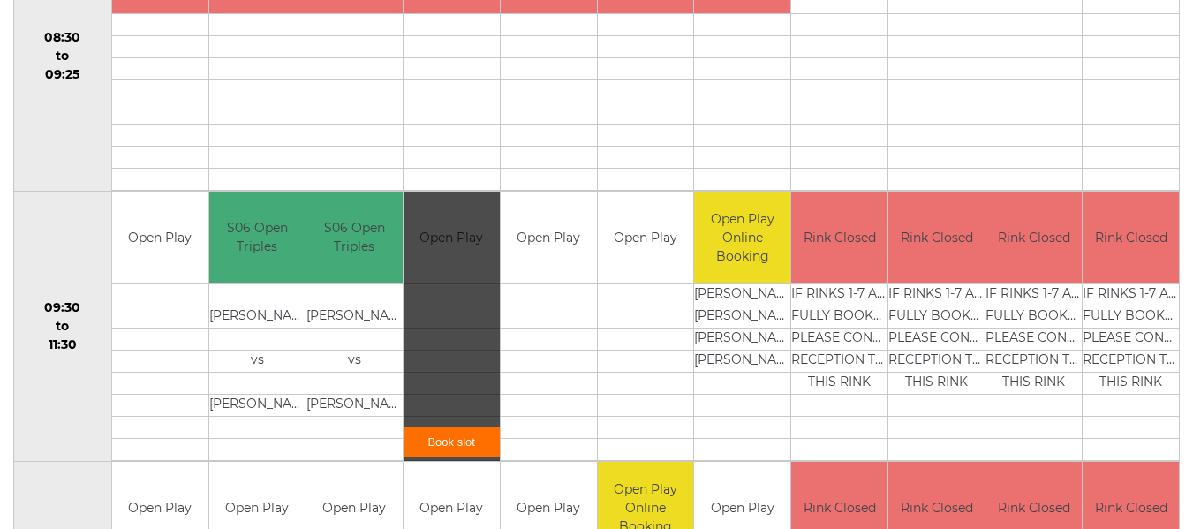
click at [464, 410] on div "Book slot" at bounding box center [451, 327] width 96 height 270
click at [463, 433] on link "Book slot" at bounding box center [451, 441] width 96 height 29
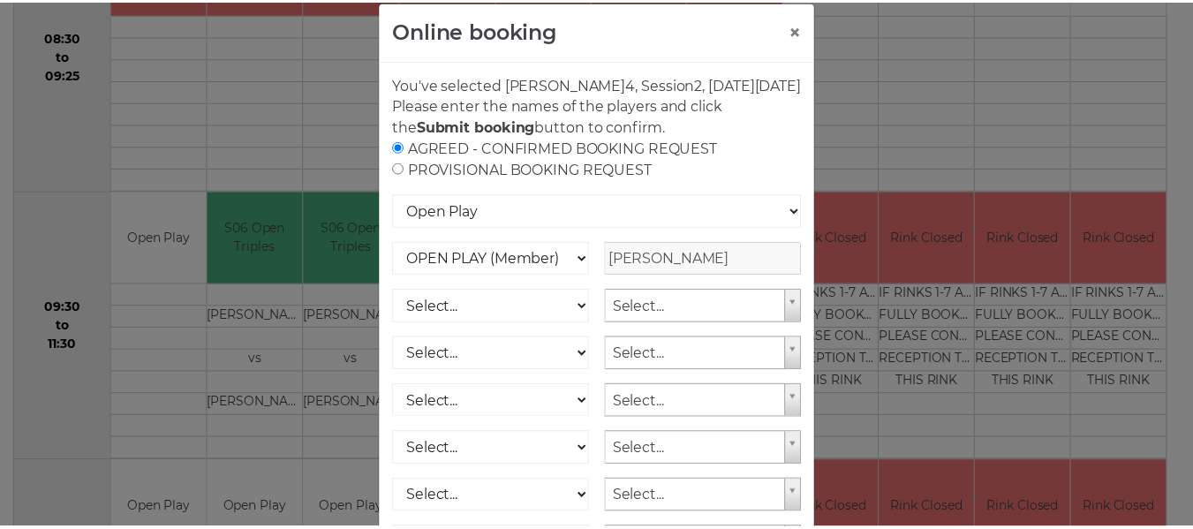
scroll to position [0, 0]
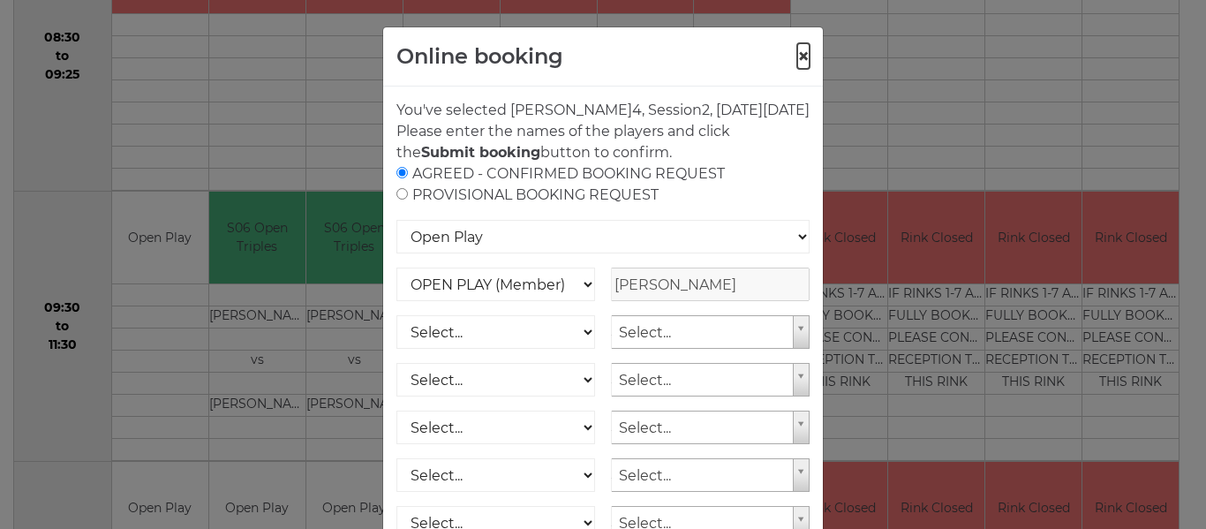
click at [797, 54] on button "×" at bounding box center [803, 56] width 12 height 21
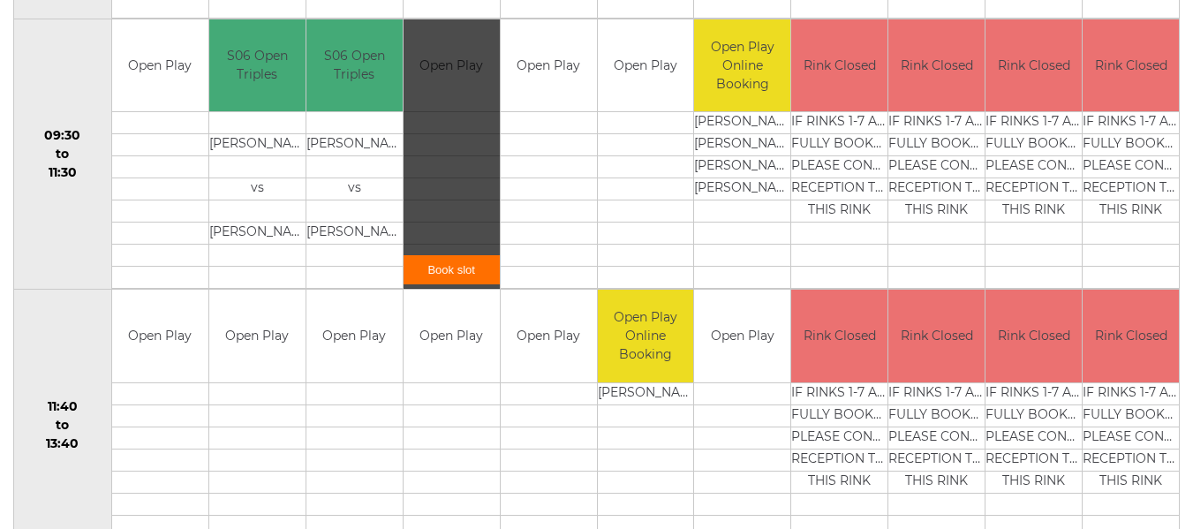
scroll to position [618, 0]
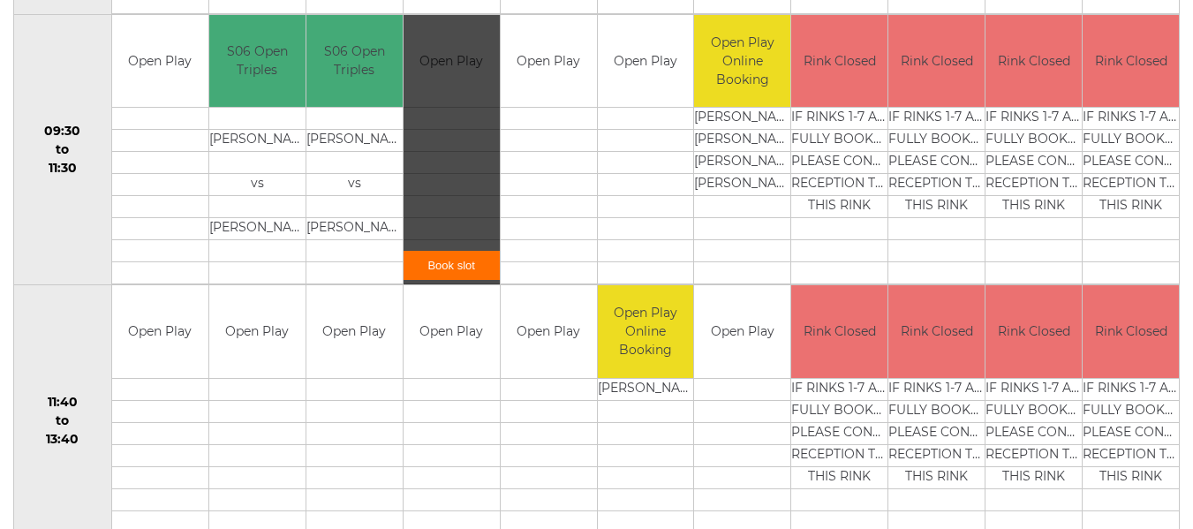
click at [433, 251] on link "Book slot" at bounding box center [451, 265] width 96 height 29
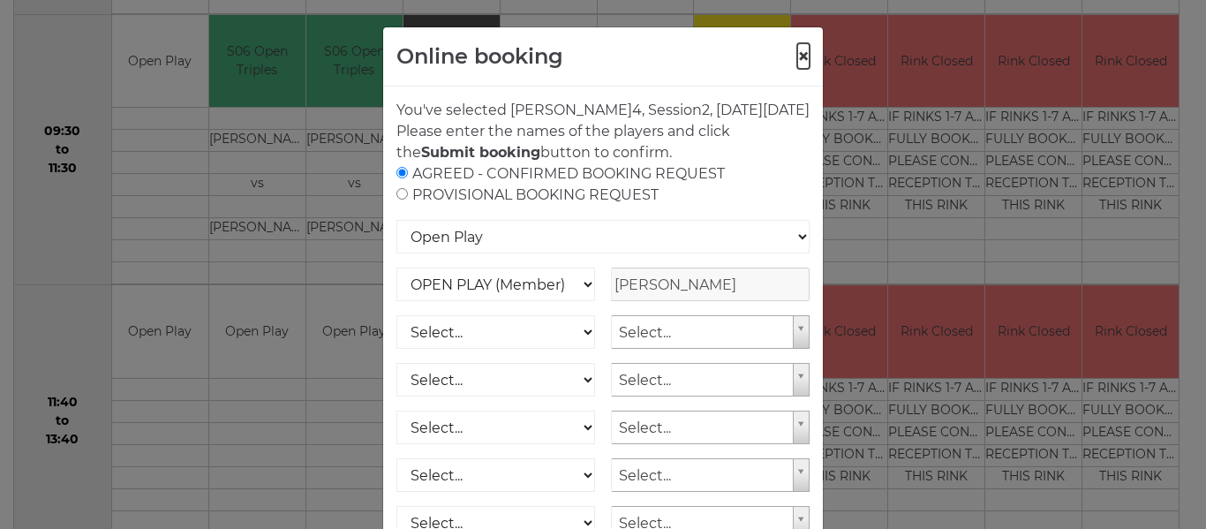
click at [798, 53] on button "×" at bounding box center [803, 56] width 12 height 21
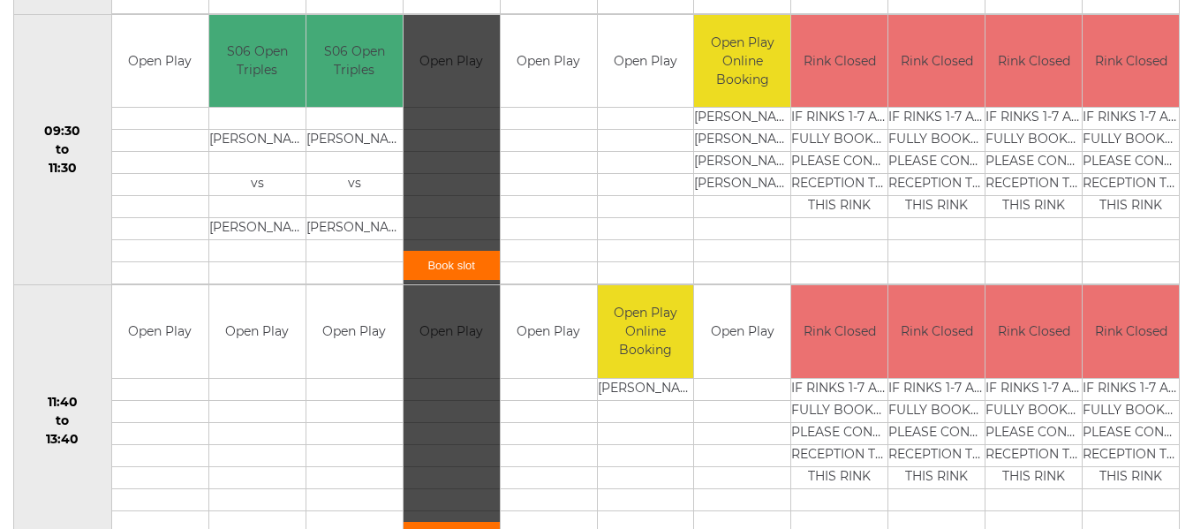
click at [447, 447] on div "Book slot" at bounding box center [451, 420] width 96 height 270
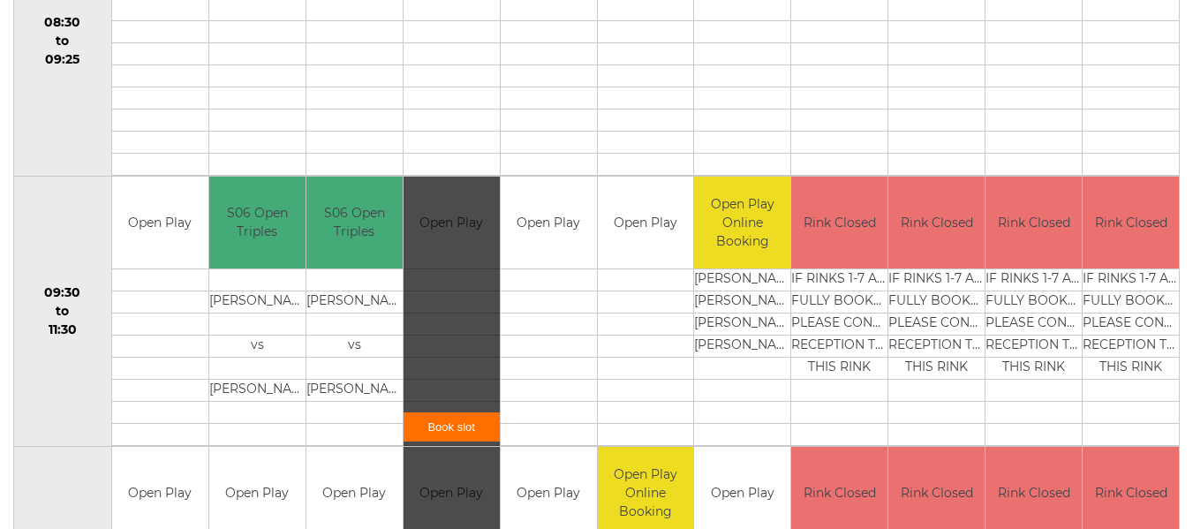
scroll to position [441, 0]
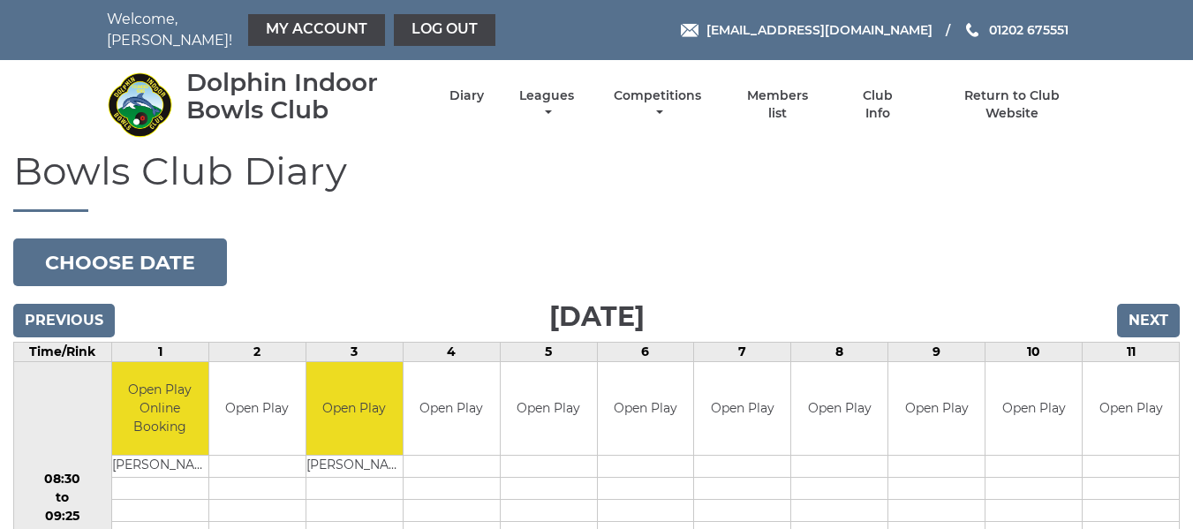
scroll to position [177, 0]
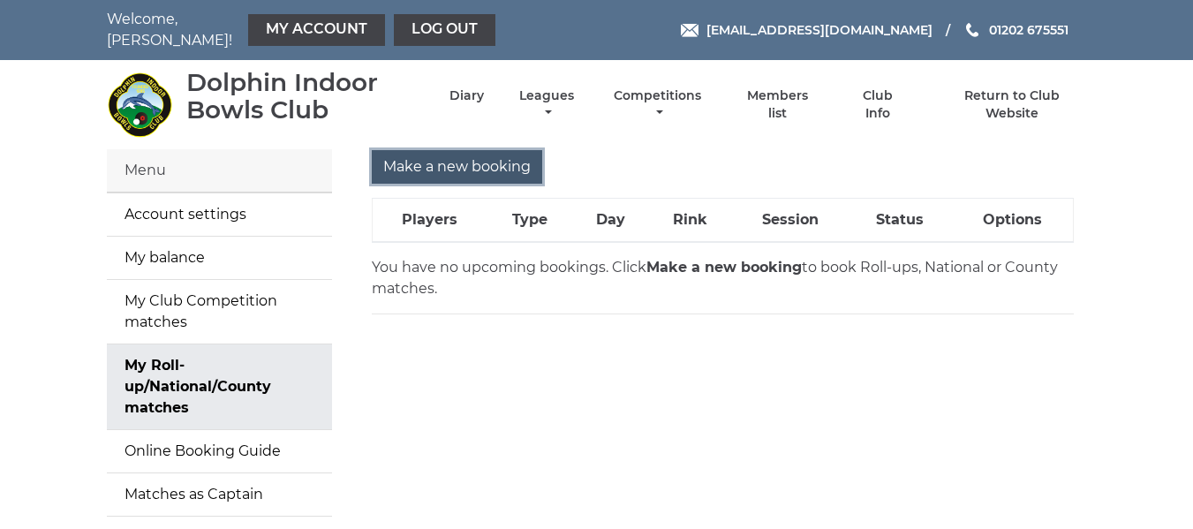
click at [409, 154] on input "Make a new booking" at bounding box center [457, 167] width 170 height 34
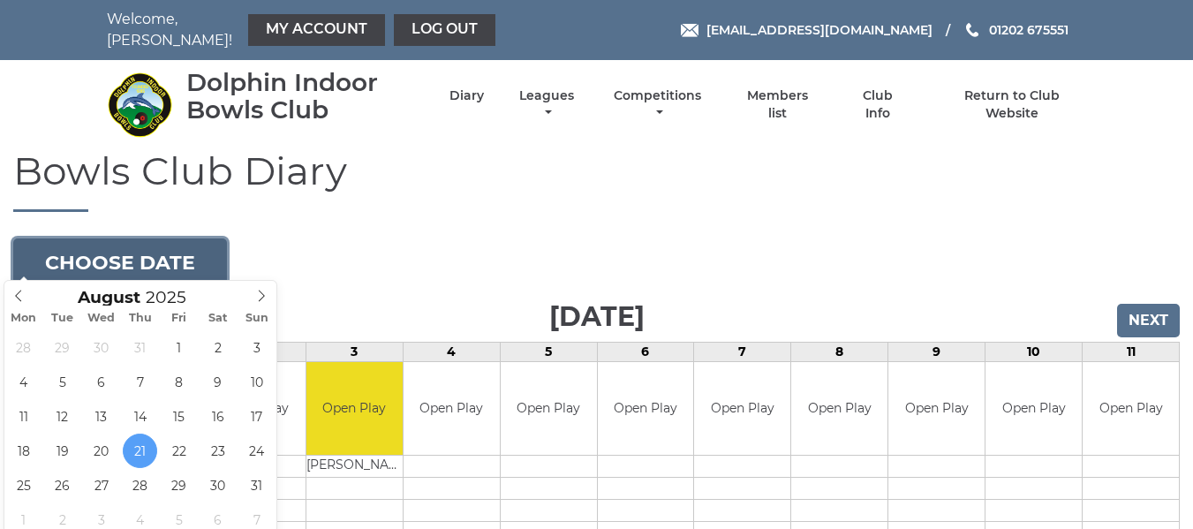
click at [116, 244] on button "Choose date" at bounding box center [120, 262] width 214 height 48
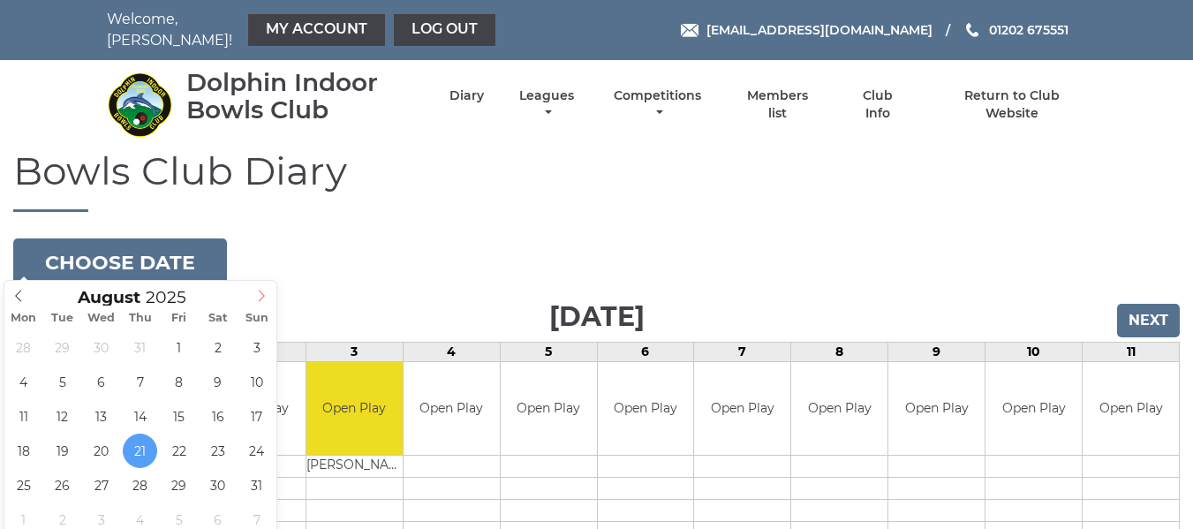
click at [258, 294] on icon at bounding box center [261, 296] width 12 height 12
type input "[DATE]"
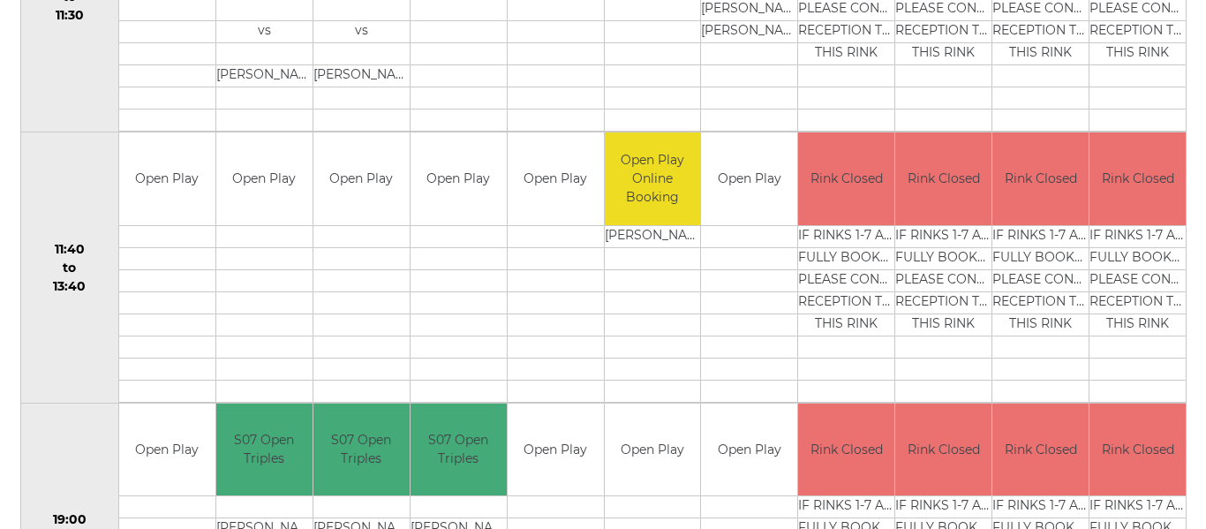
scroll to position [794, 0]
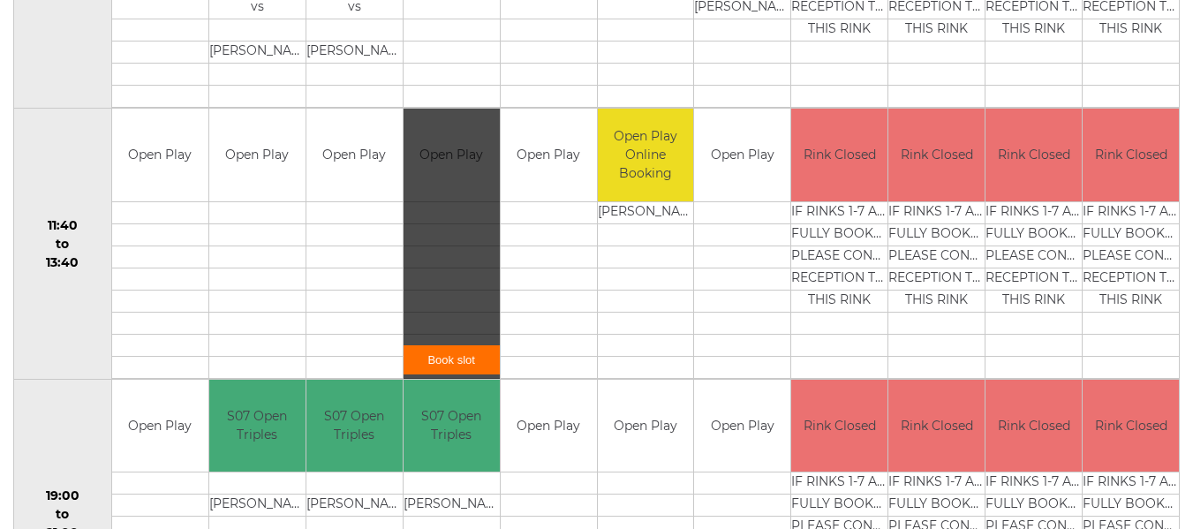
click at [459, 345] on link "Book slot" at bounding box center [451, 359] width 96 height 29
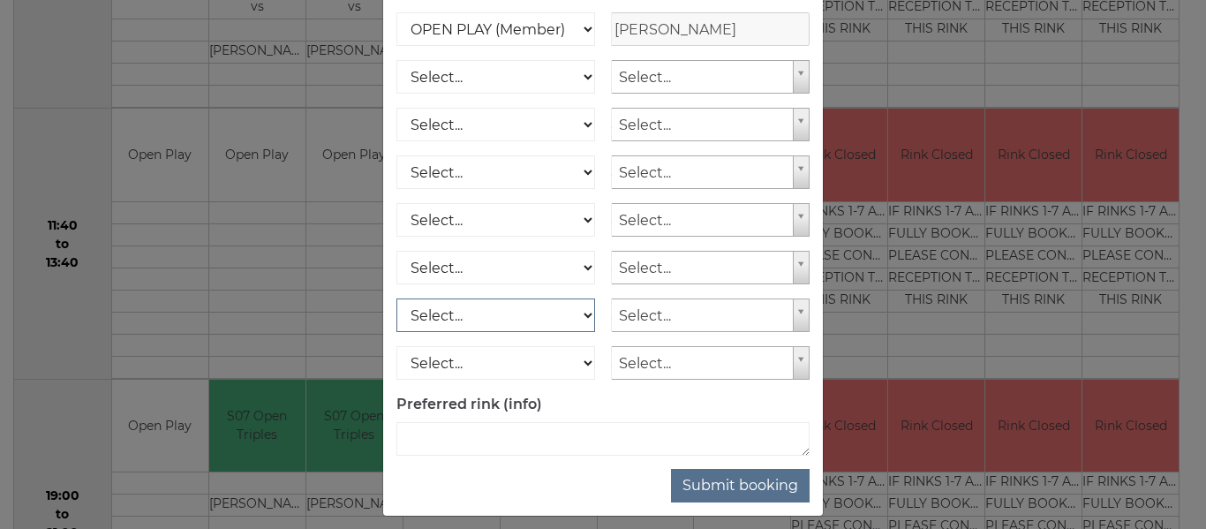
scroll to position [290, 0]
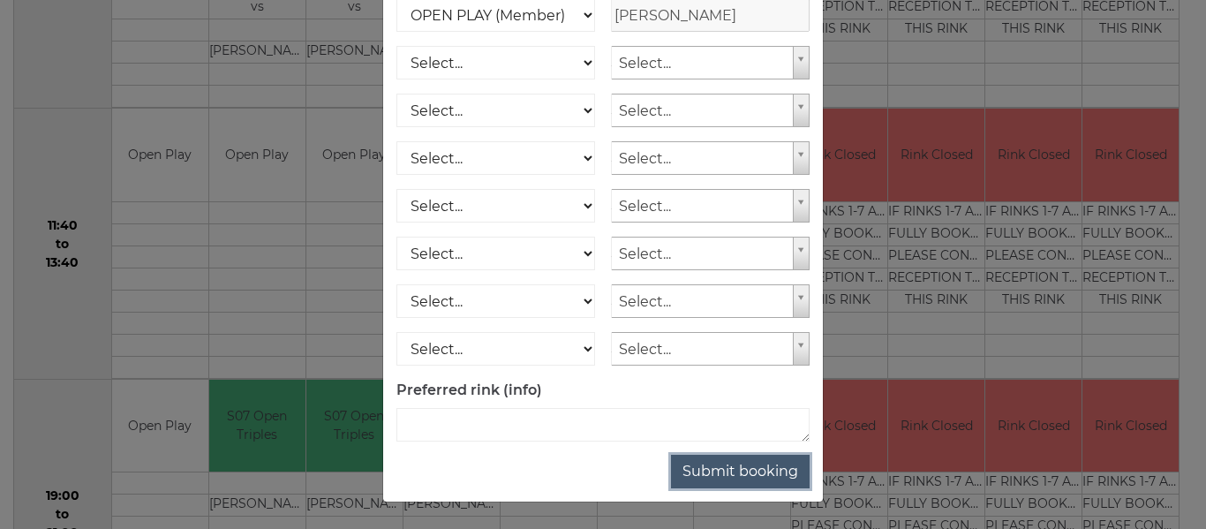
click at [698, 480] on button "Submit booking" at bounding box center [740, 472] width 139 height 34
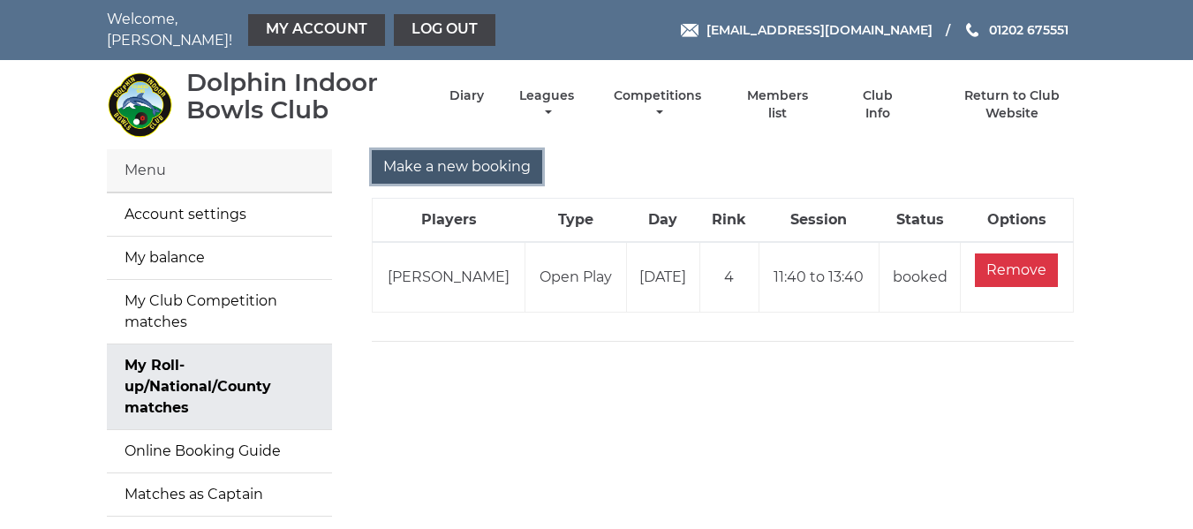
click at [456, 160] on input "Make a new booking" at bounding box center [457, 167] width 170 height 34
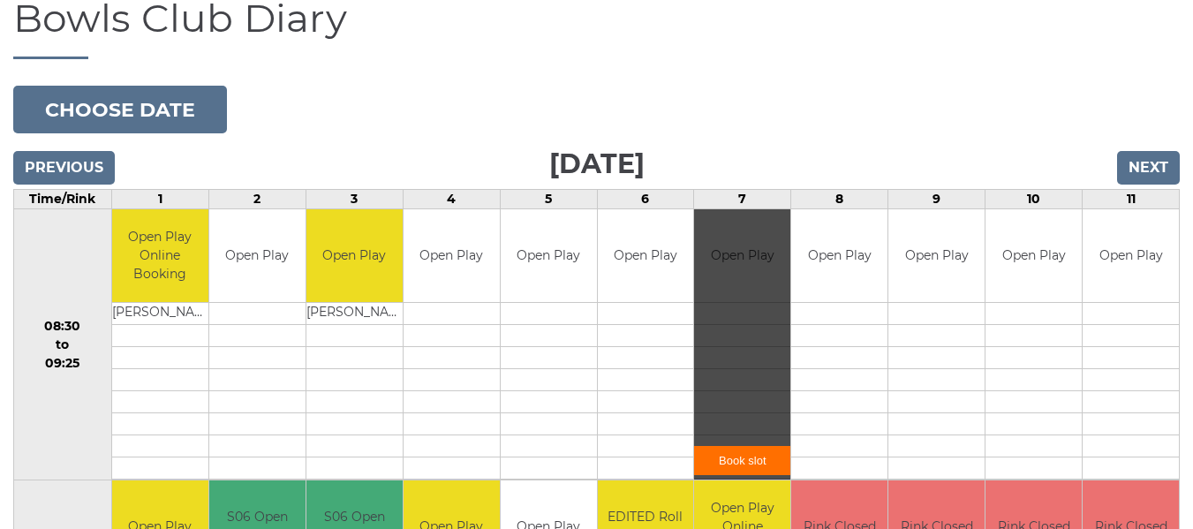
scroll to position [177, 0]
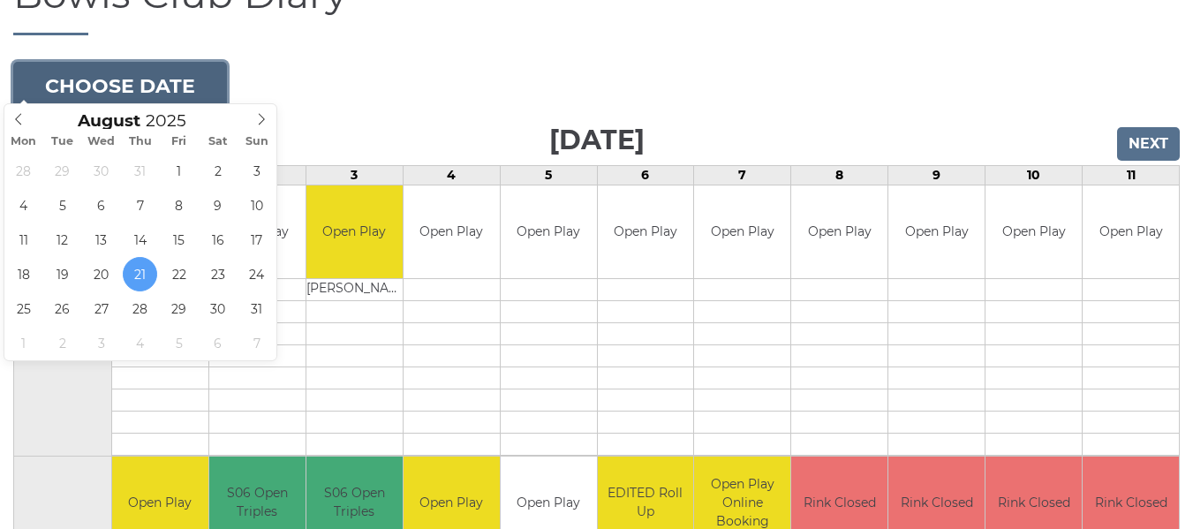
click at [101, 73] on button "Choose date" at bounding box center [120, 86] width 214 height 48
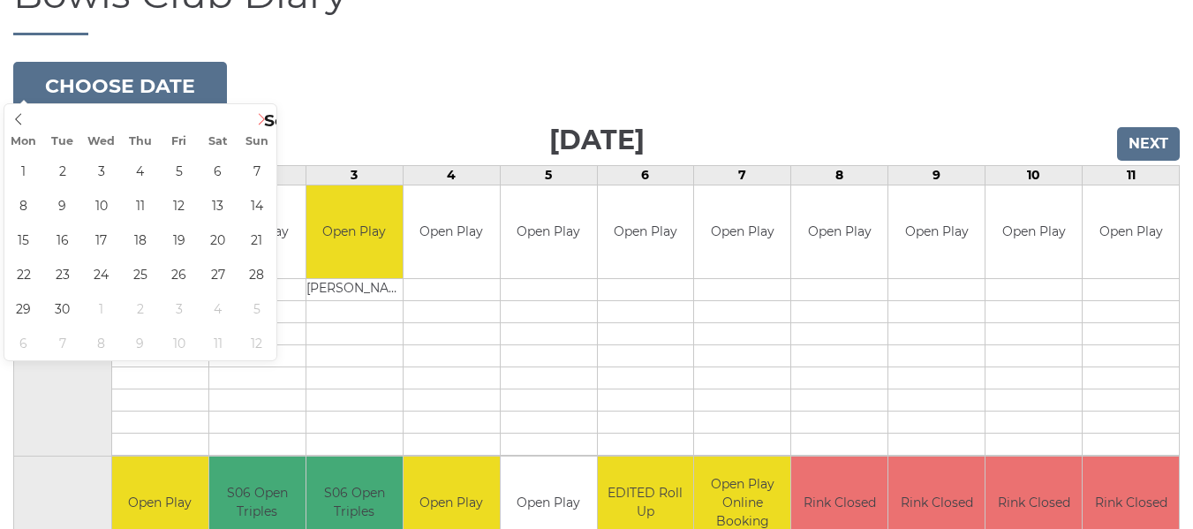
click at [261, 113] on icon at bounding box center [261, 119] width 12 height 12
type input "2025-09-05"
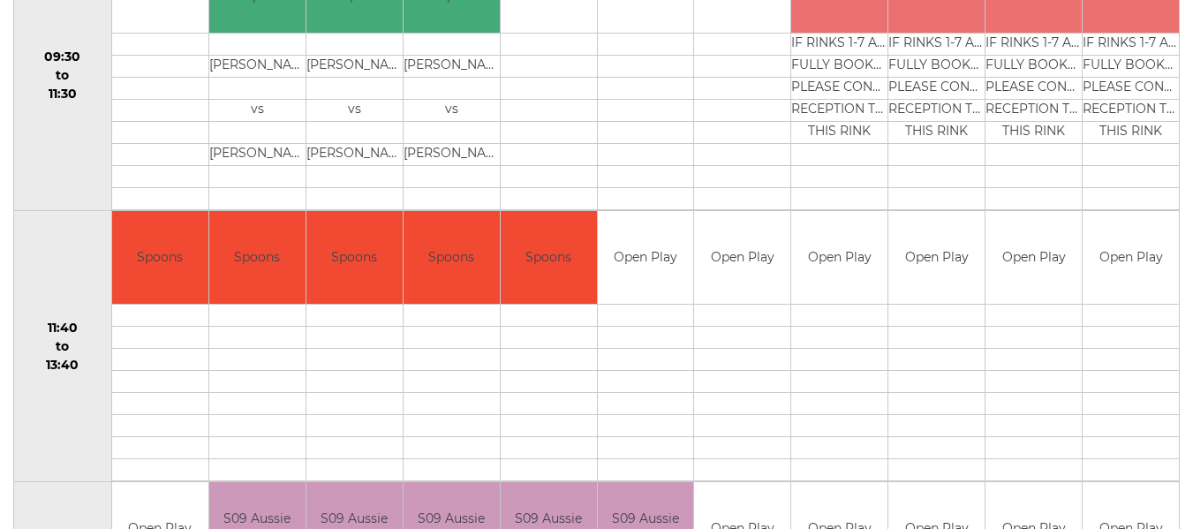
scroll to position [706, 0]
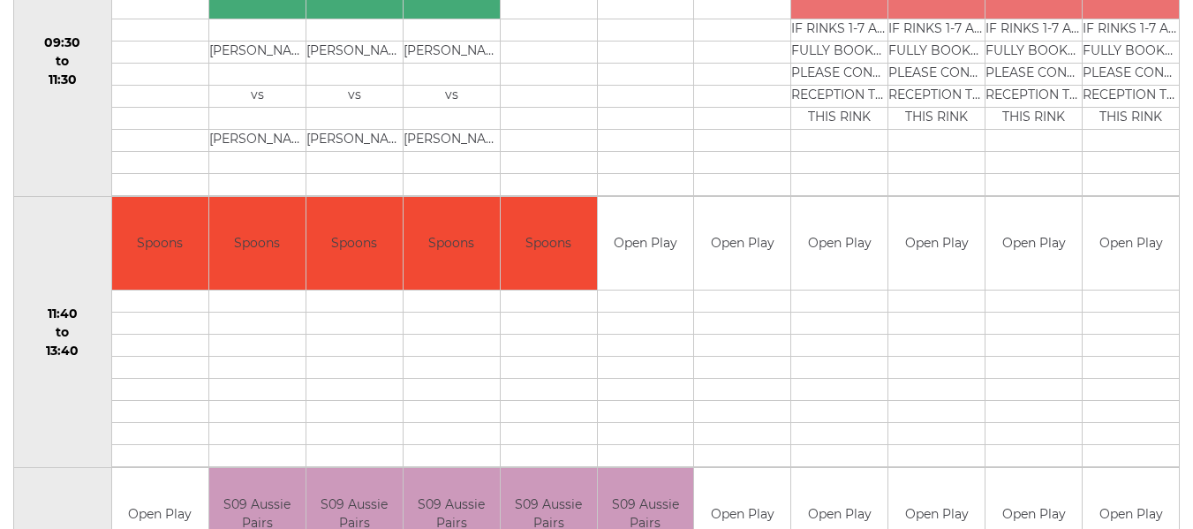
click at [659, 335] on td at bounding box center [646, 345] width 96 height 22
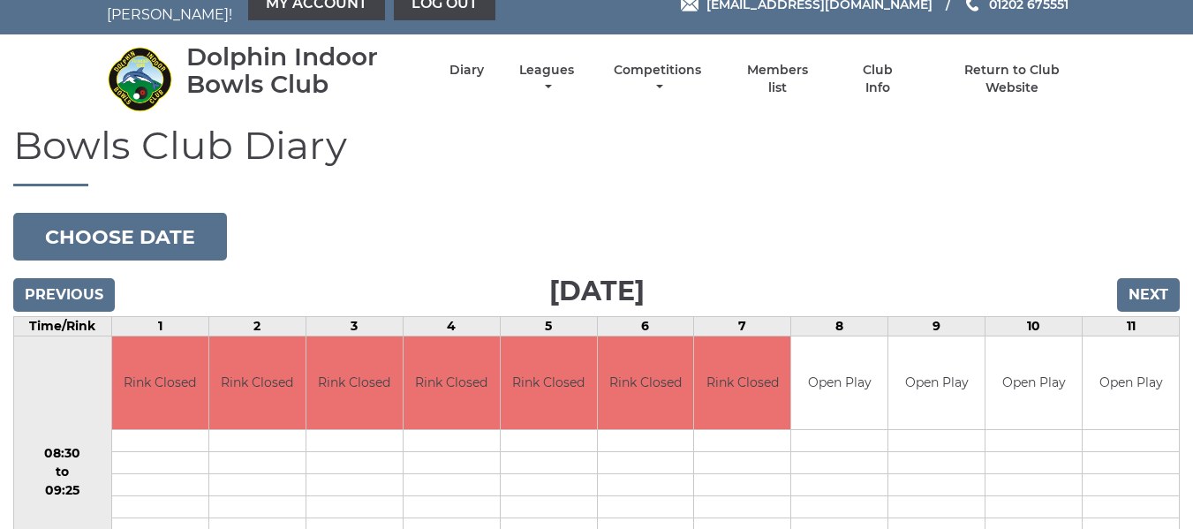
scroll to position [0, 0]
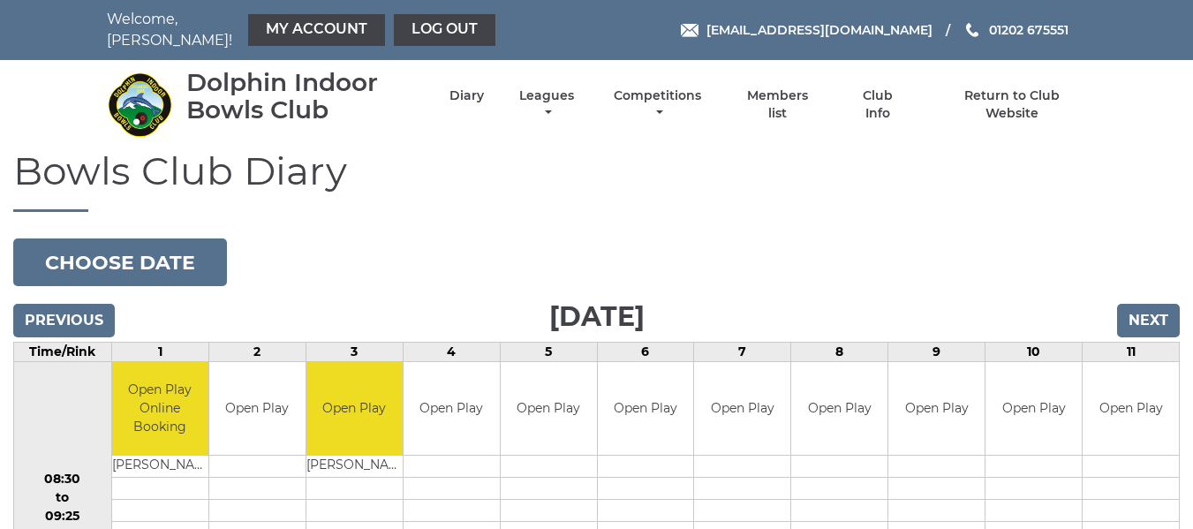
scroll to position [177, 0]
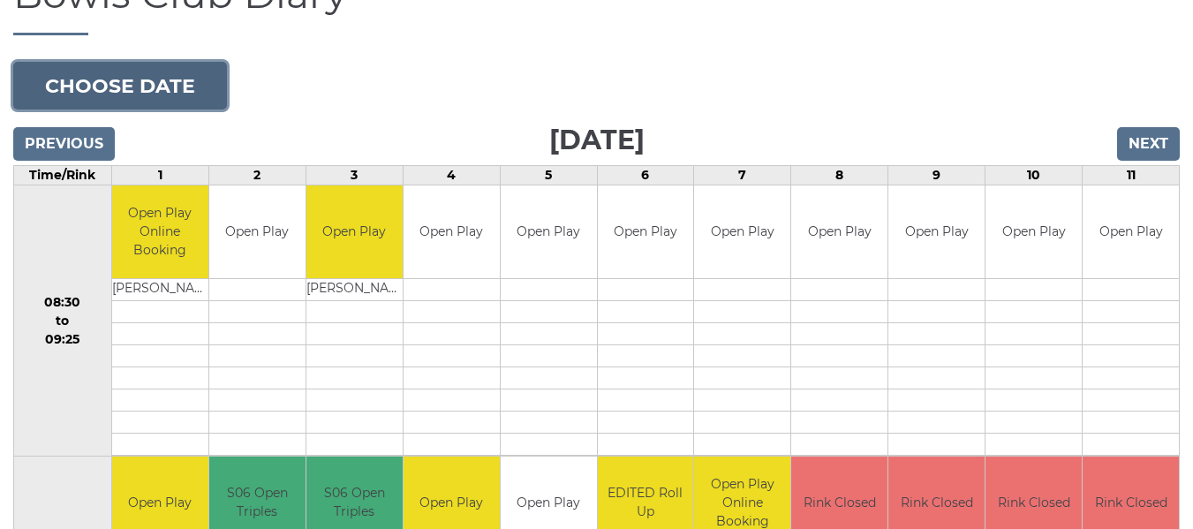
click at [178, 70] on button "Choose date" at bounding box center [120, 86] width 214 height 48
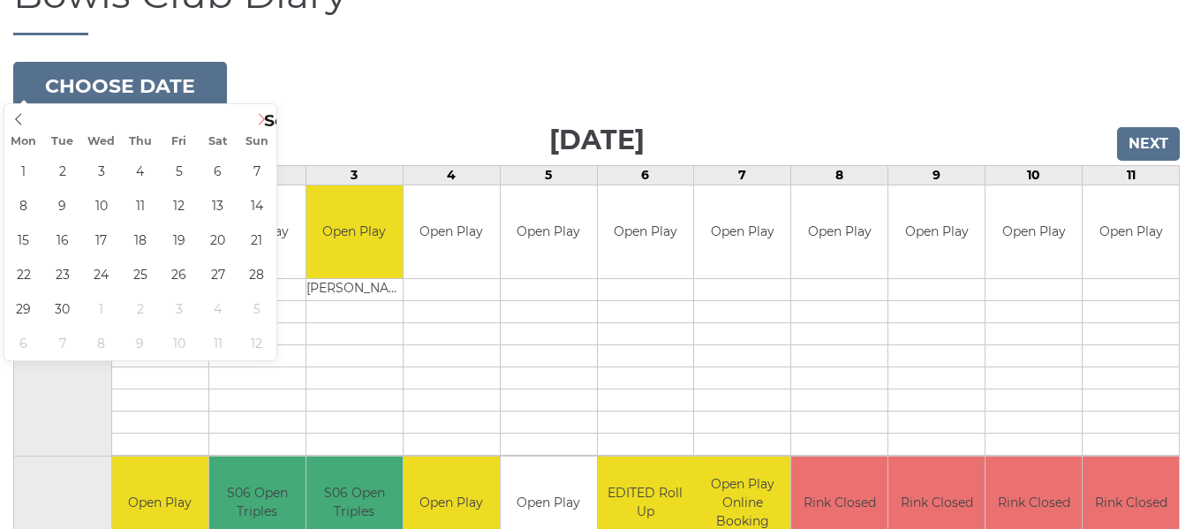
click at [264, 123] on icon at bounding box center [261, 119] width 12 height 12
type input "2025-09-03"
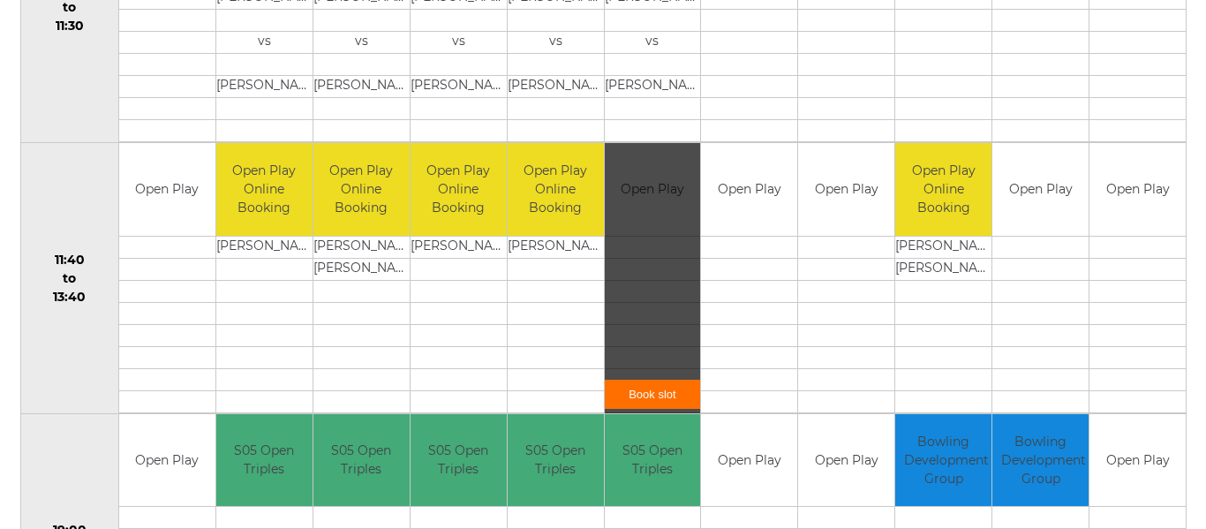
scroll to position [794, 0]
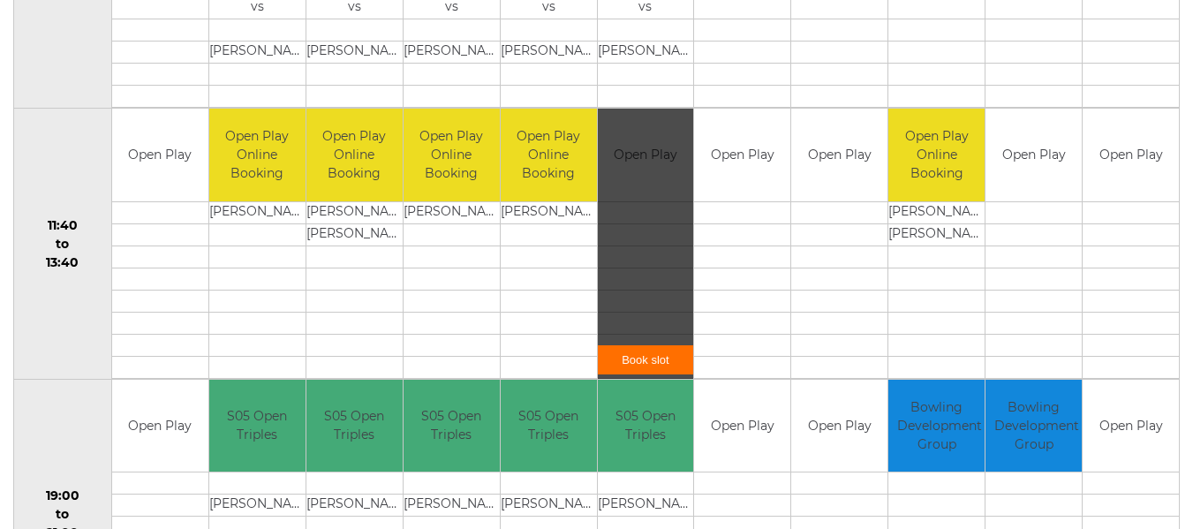
click at [651, 351] on link "Book slot" at bounding box center [646, 359] width 96 height 29
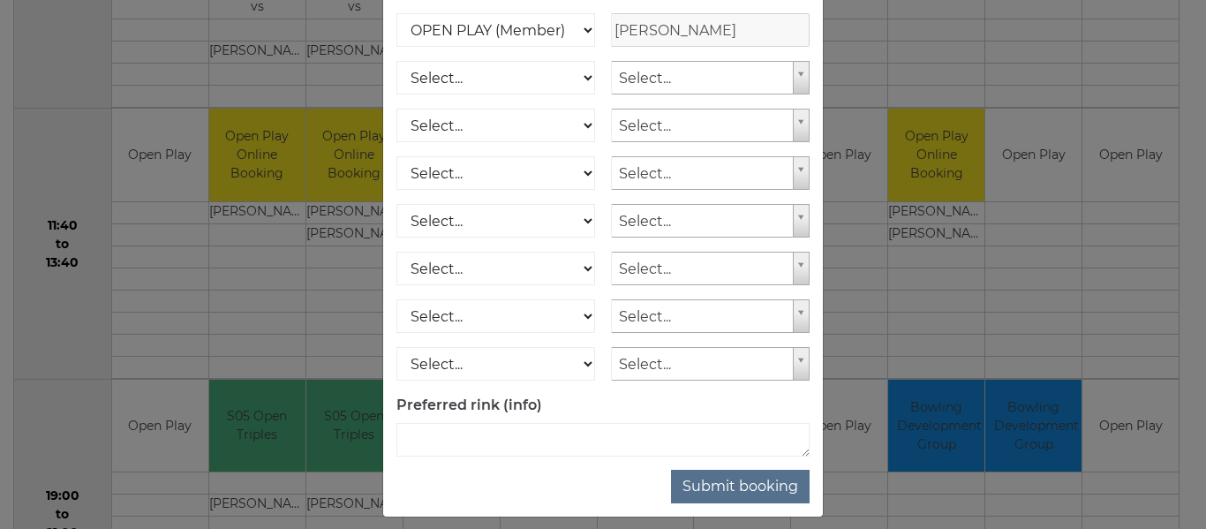
scroll to position [265, 0]
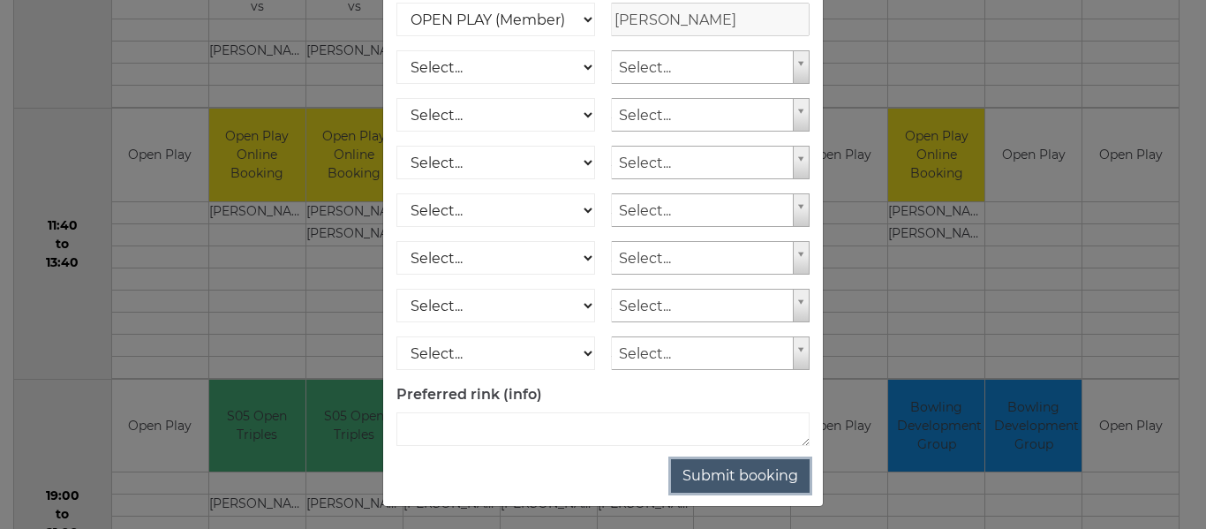
click at [718, 493] on button "Submit booking" at bounding box center [740, 476] width 139 height 34
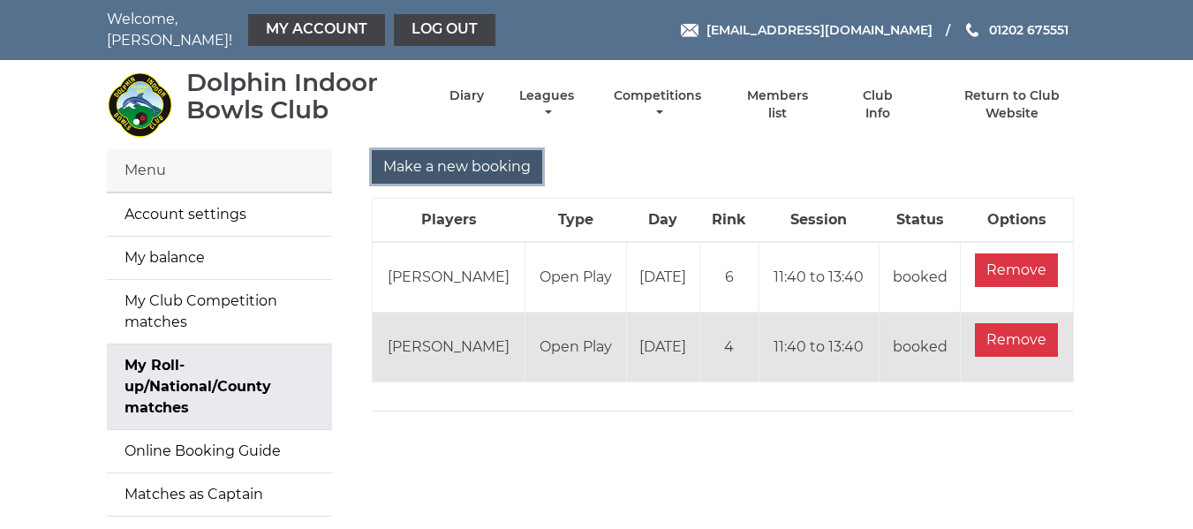
click at [413, 161] on input "Make a new booking" at bounding box center [457, 167] width 170 height 34
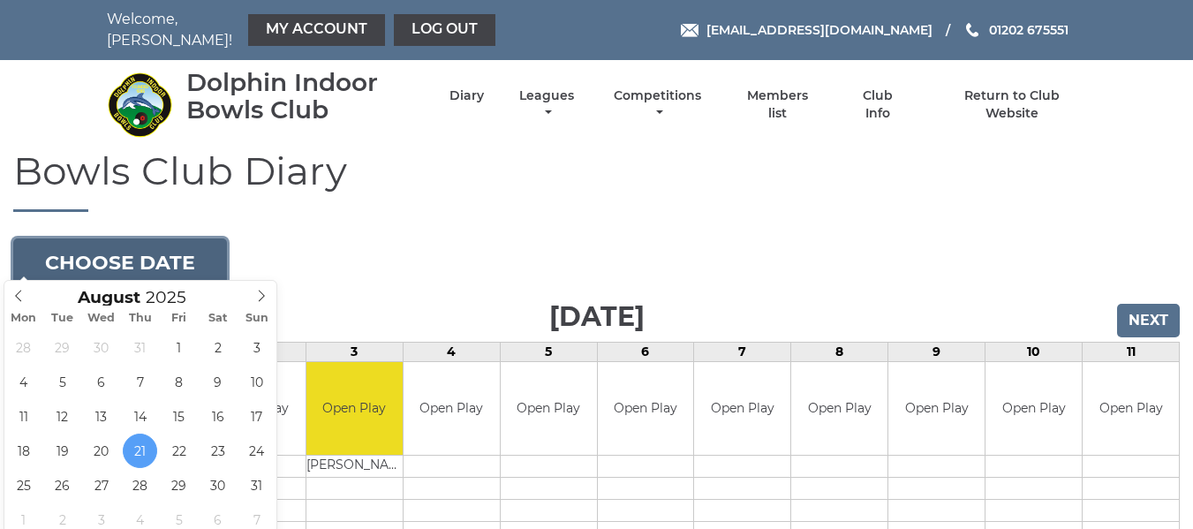
click at [191, 245] on button "Choose date" at bounding box center [120, 262] width 214 height 48
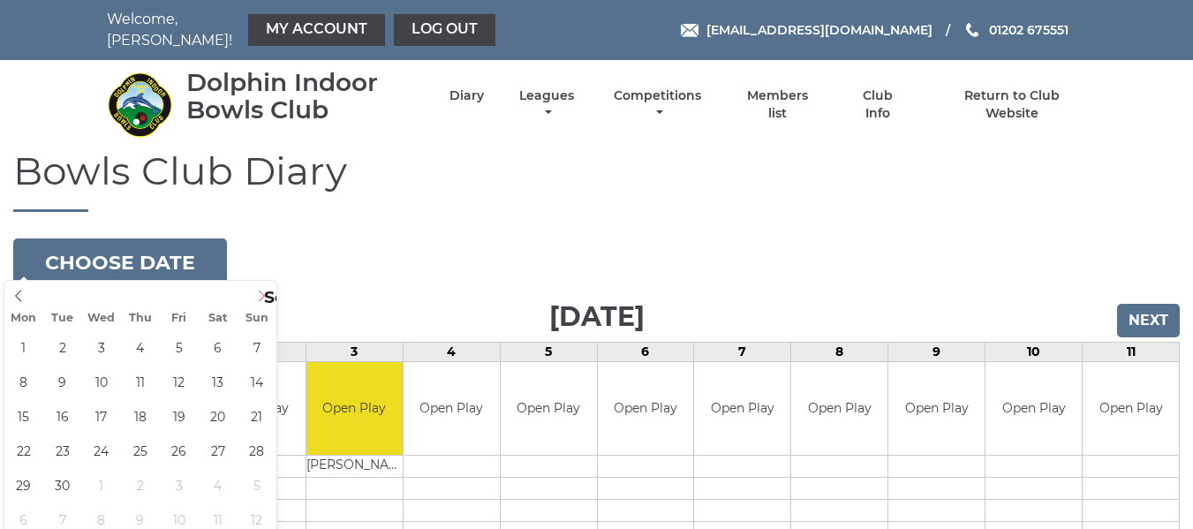
click at [248, 292] on span at bounding box center [261, 293] width 29 height 25
type input "[DATE]"
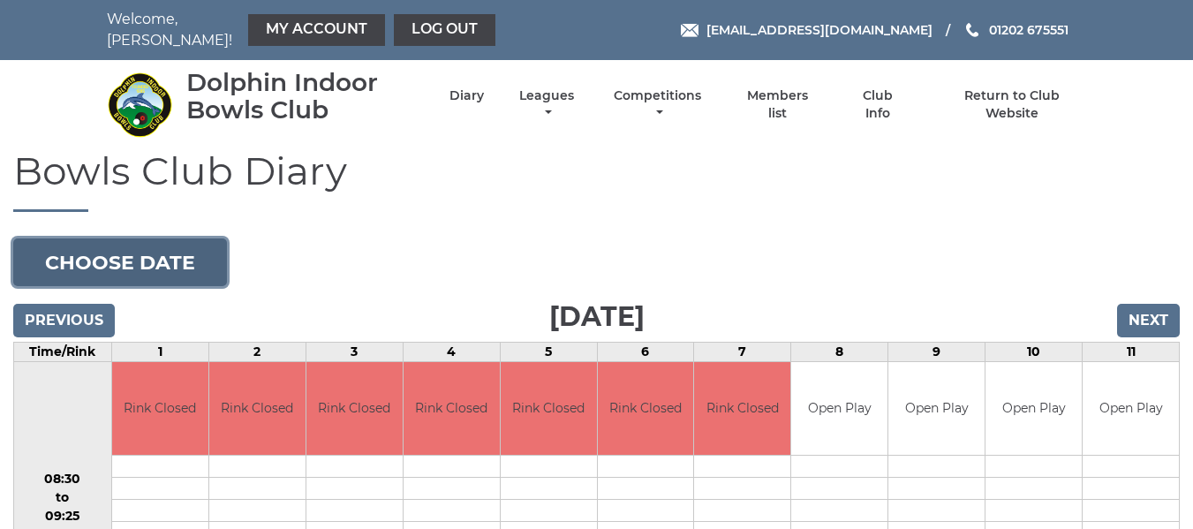
click at [175, 257] on button "Choose date" at bounding box center [120, 262] width 214 height 48
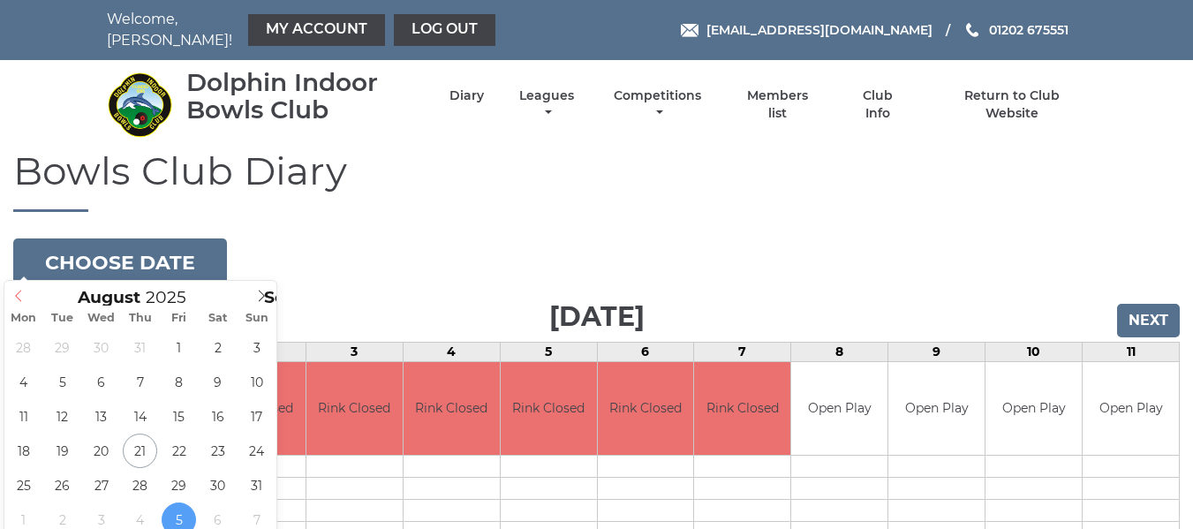
click at [24, 296] on icon at bounding box center [18, 296] width 12 height 12
type input "2025-08-25"
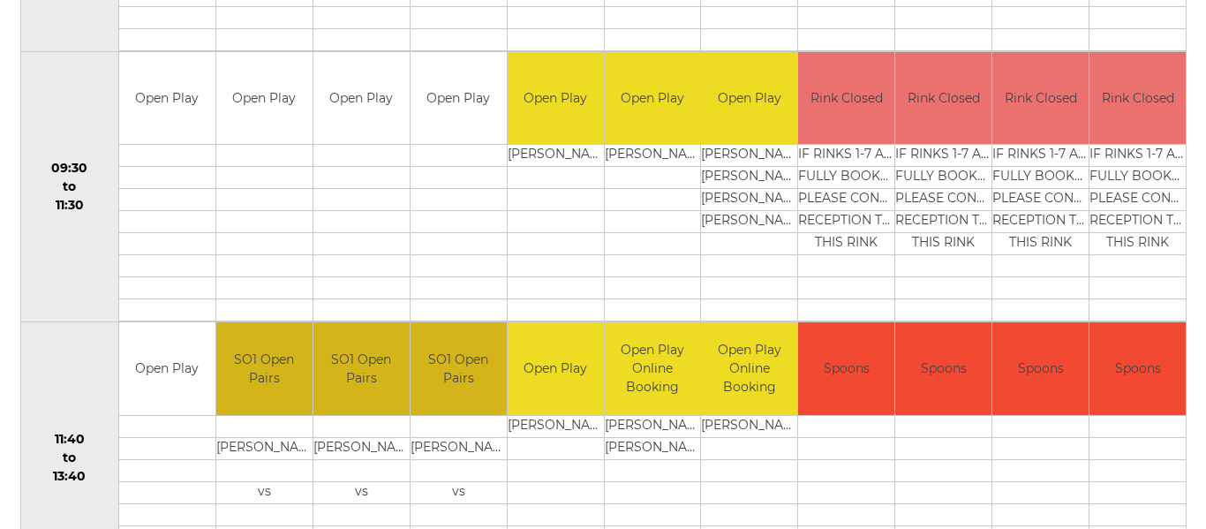
scroll to position [618, 0]
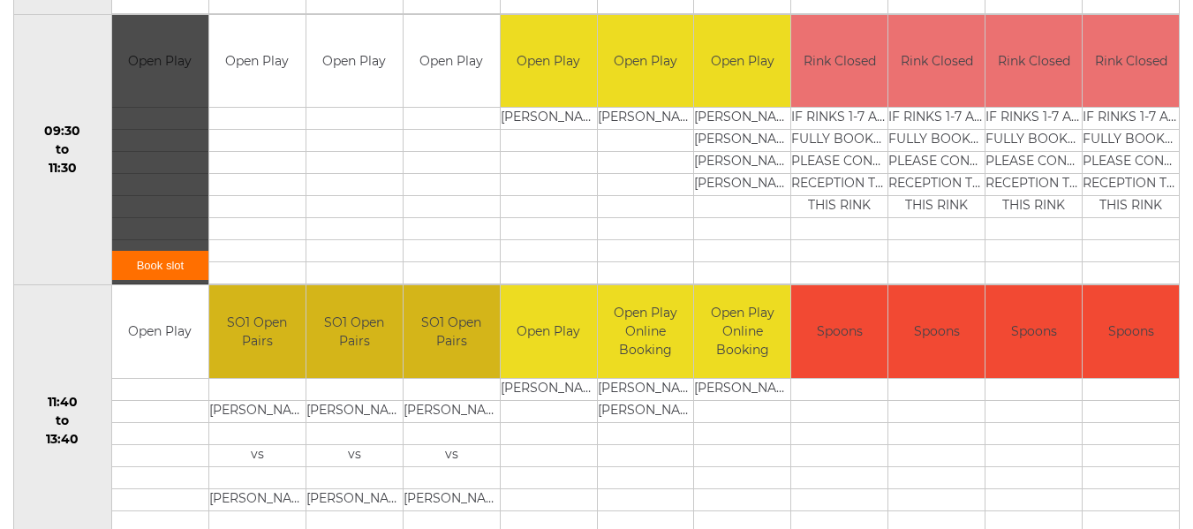
click at [136, 129] on div "Book slot" at bounding box center [160, 150] width 96 height 270
click at [177, 252] on link "Book slot" at bounding box center [160, 265] width 96 height 29
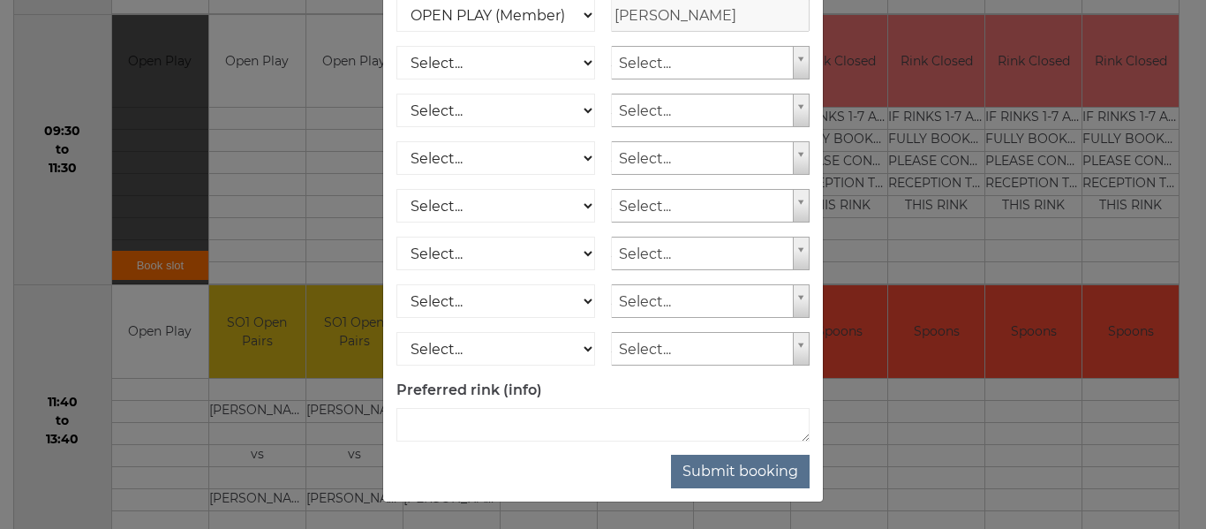
scroll to position [290, 0]
click at [696, 472] on button "Submit booking" at bounding box center [740, 472] width 139 height 34
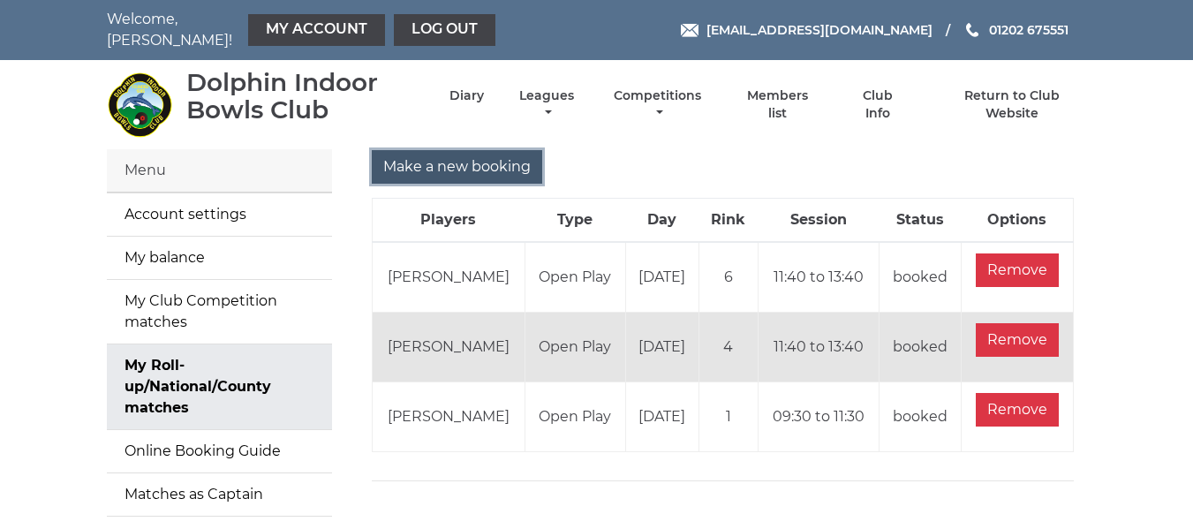
click at [412, 159] on input "Make a new booking" at bounding box center [457, 167] width 170 height 34
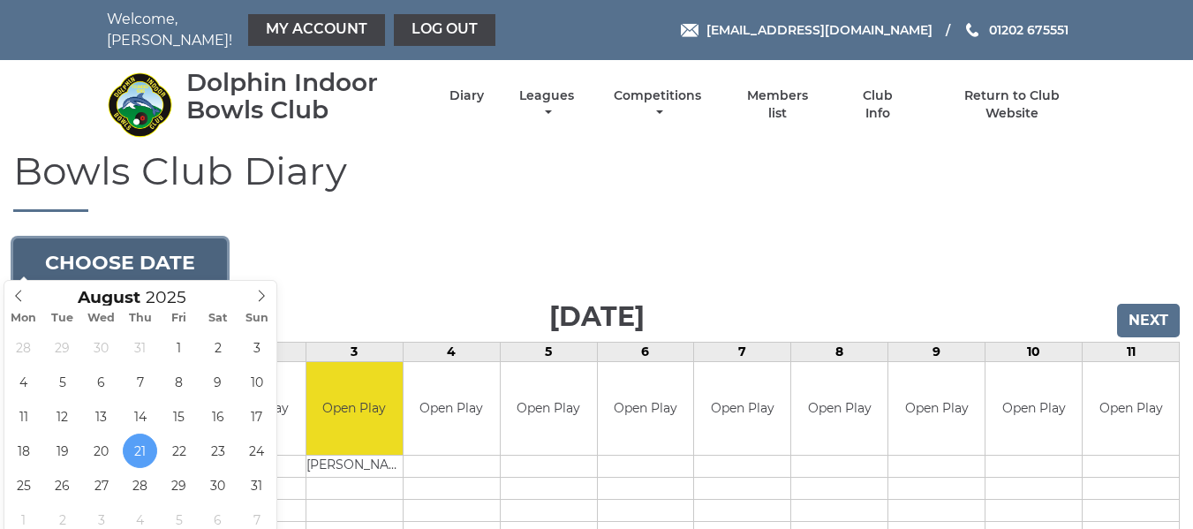
click at [181, 255] on button "Choose date" at bounding box center [120, 262] width 214 height 48
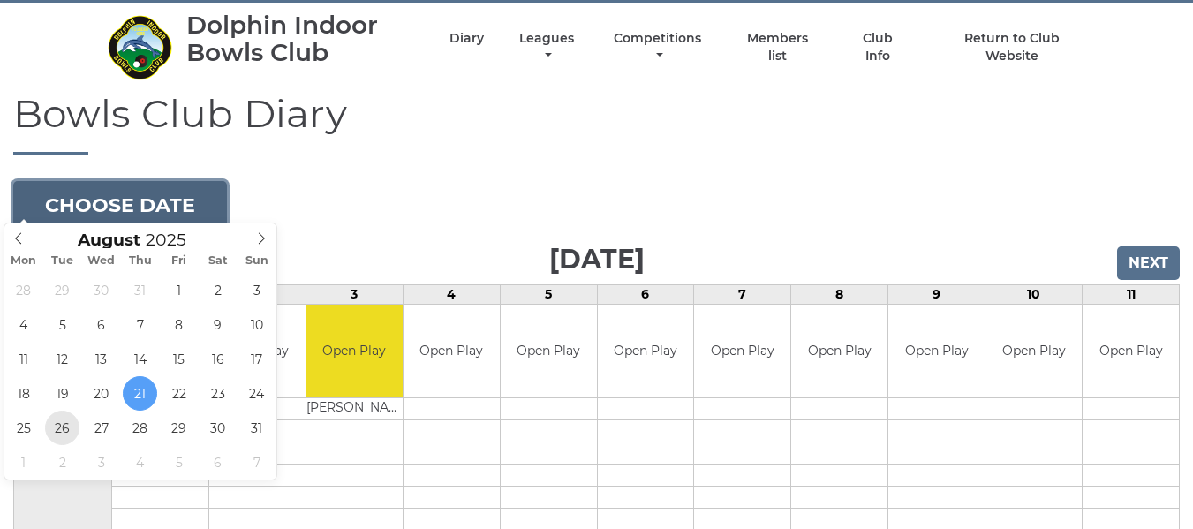
scroll to position [88, 0]
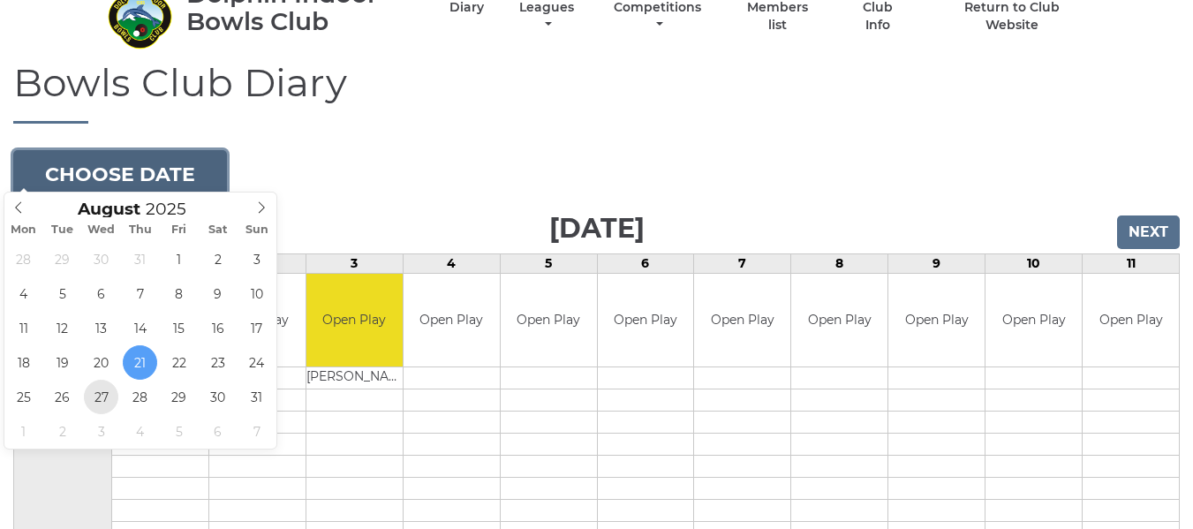
type input "[DATE]"
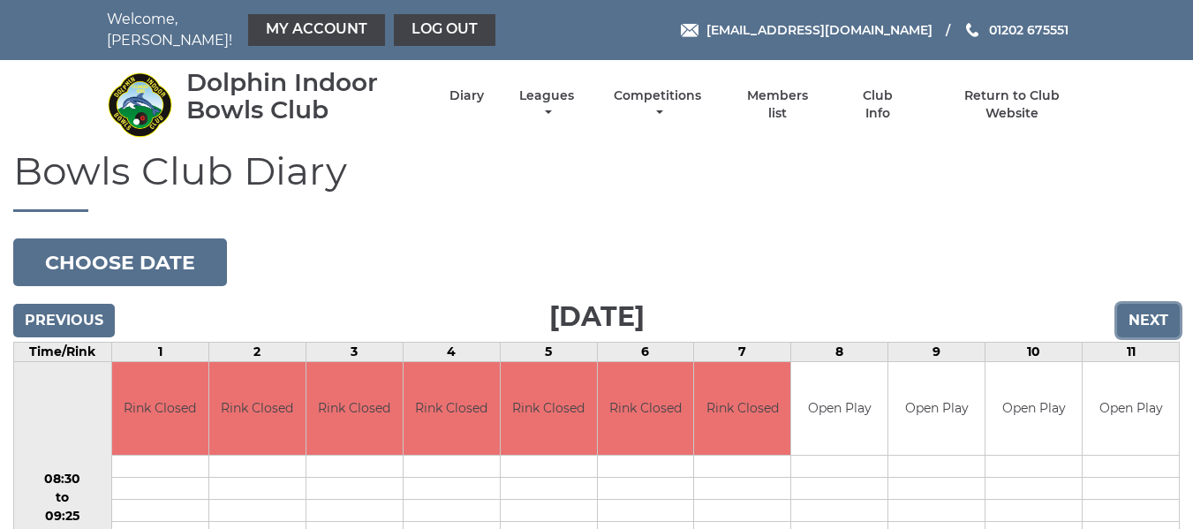
click at [1142, 304] on input "Next" at bounding box center [1148, 321] width 63 height 34
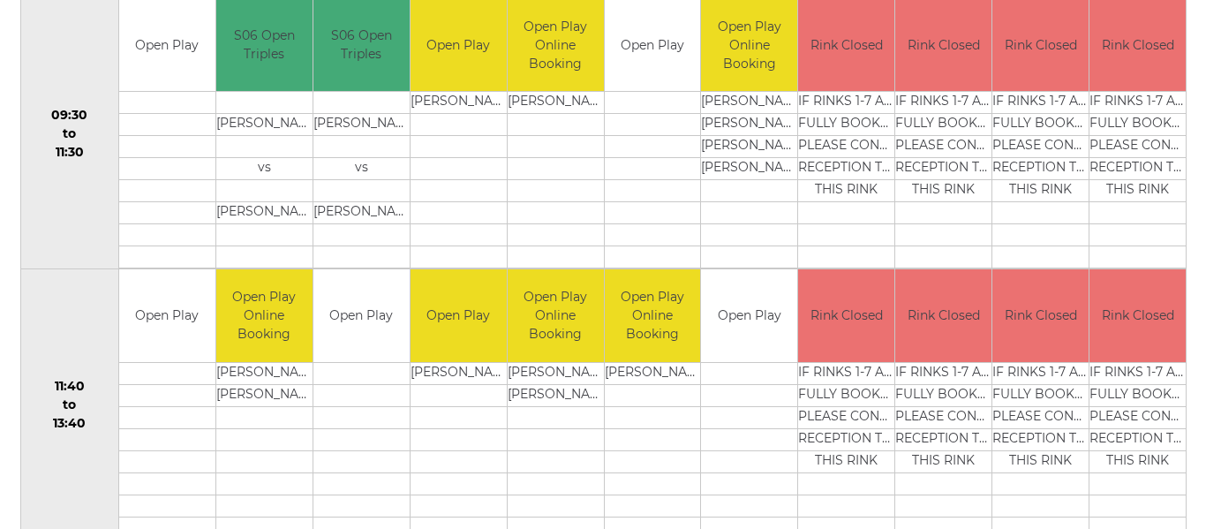
scroll to position [530, 0]
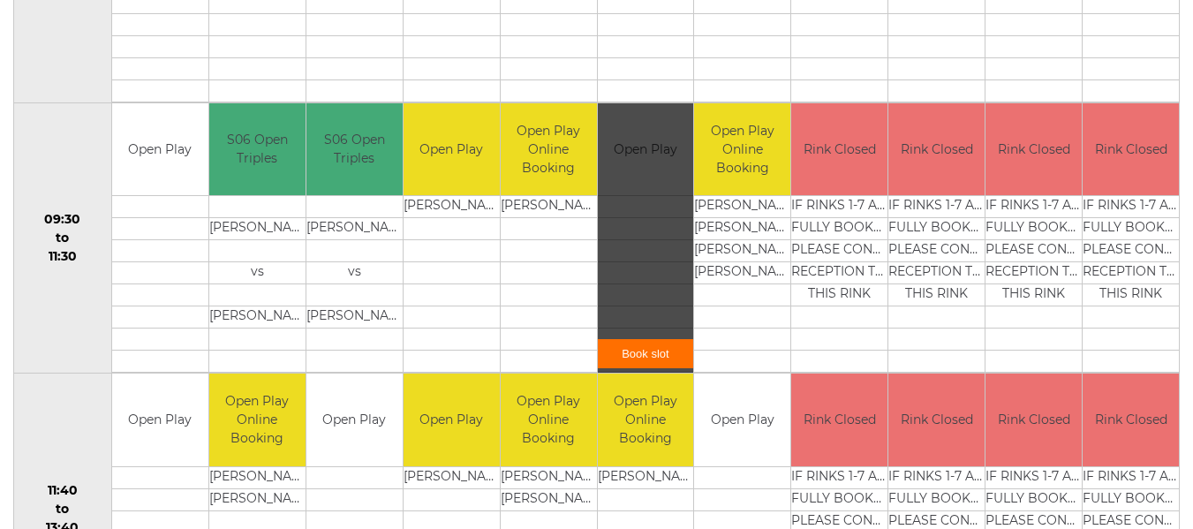
click at [643, 343] on link "Book slot" at bounding box center [646, 353] width 96 height 29
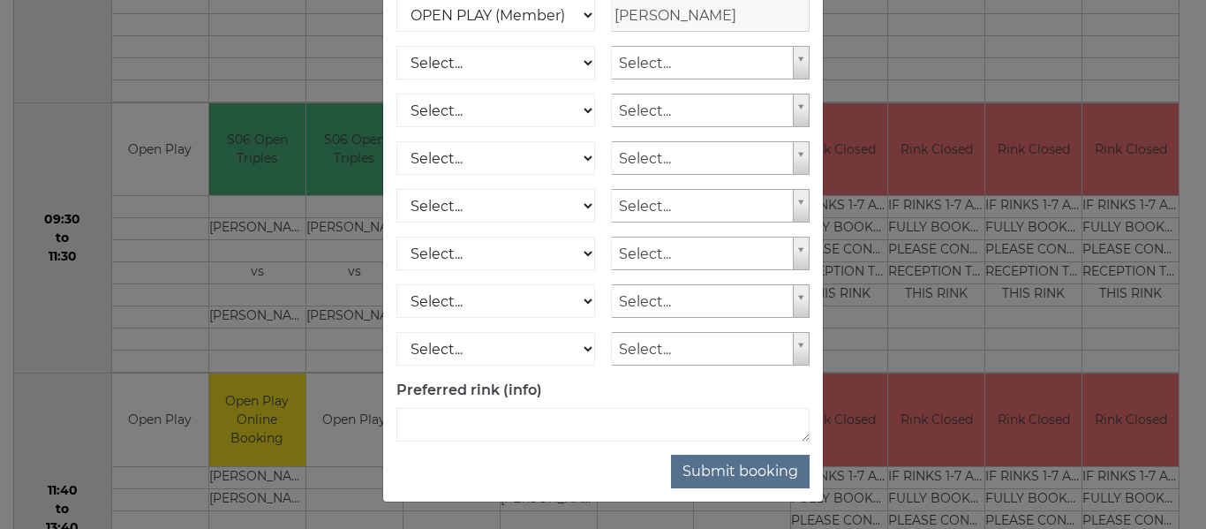
scroll to position [290, 0]
click at [765, 478] on button "Submit booking" at bounding box center [740, 472] width 139 height 34
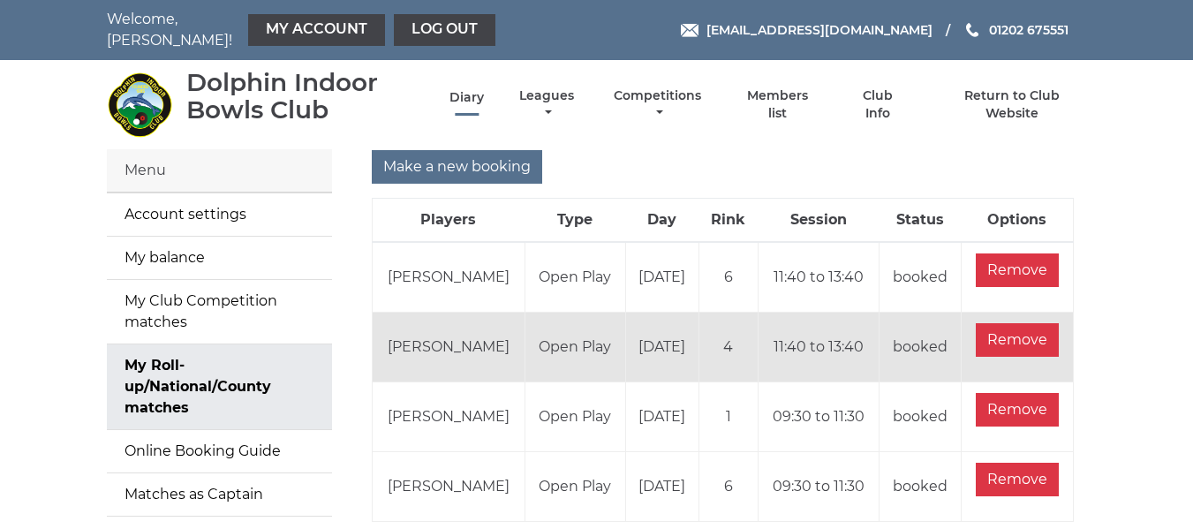
click at [459, 89] on link "Diary" at bounding box center [466, 97] width 34 height 17
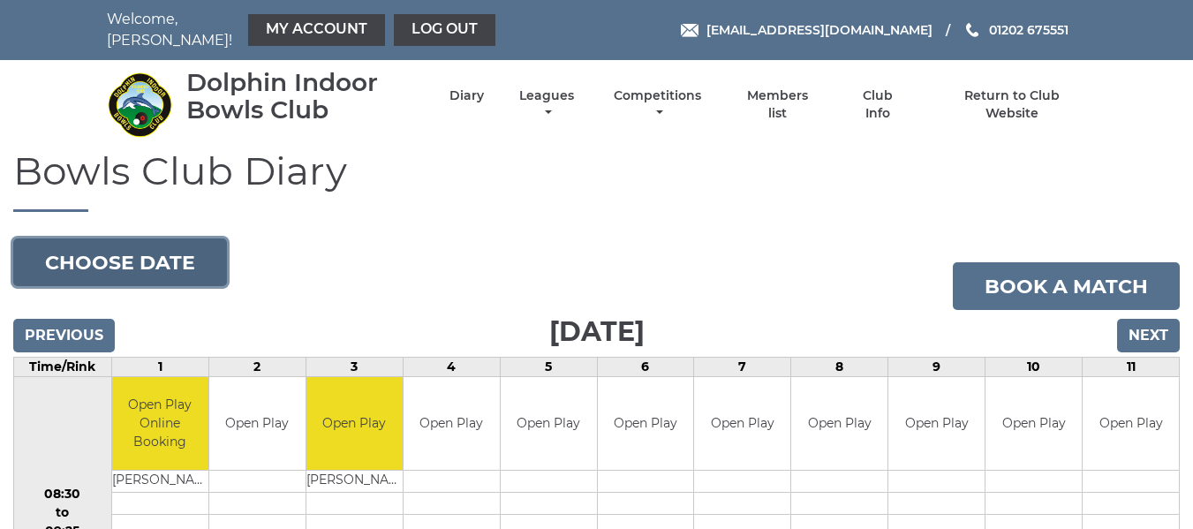
click at [195, 247] on button "Choose date" at bounding box center [120, 262] width 214 height 48
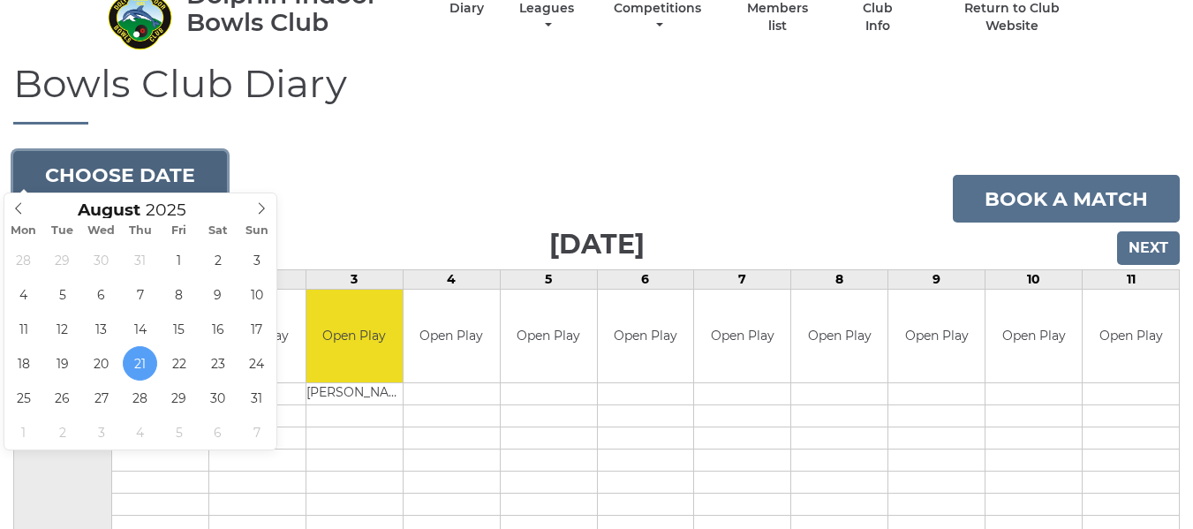
scroll to position [88, 0]
type input "2025-08-25"
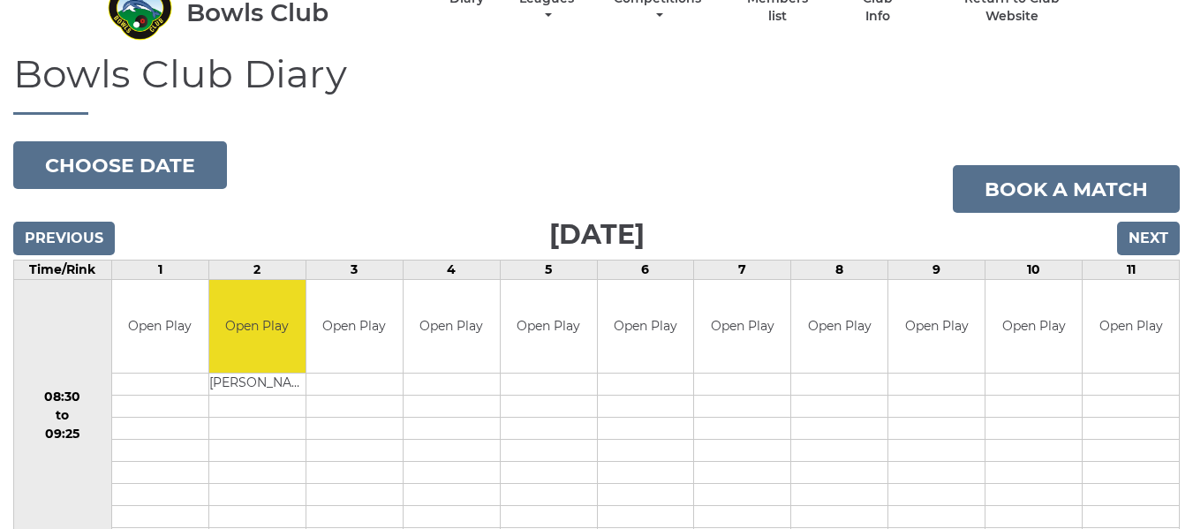
scroll to position [88, 0]
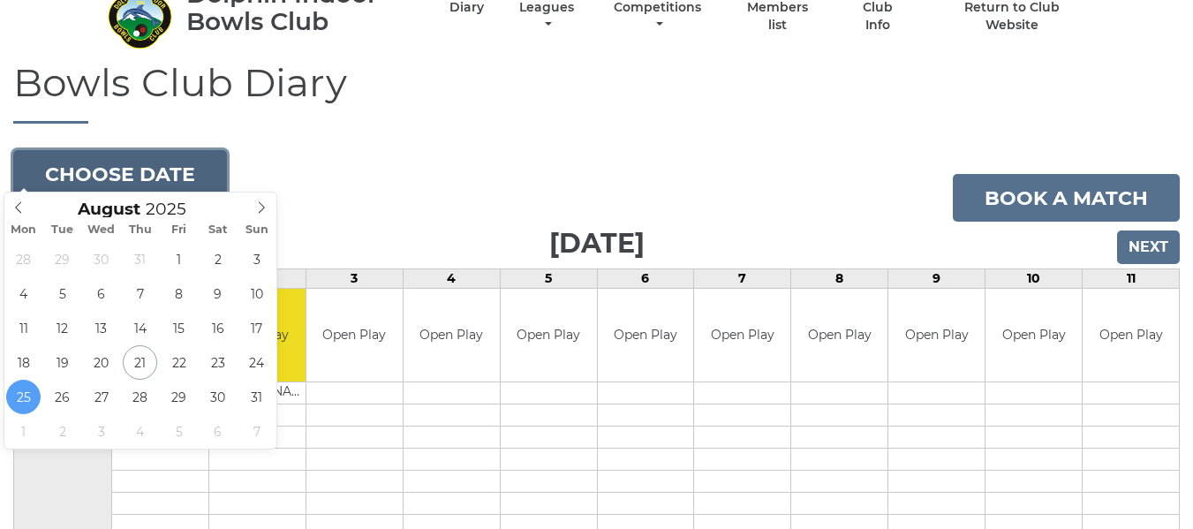
click at [138, 184] on button "Choose date" at bounding box center [120, 174] width 214 height 48
type input "[DATE]"
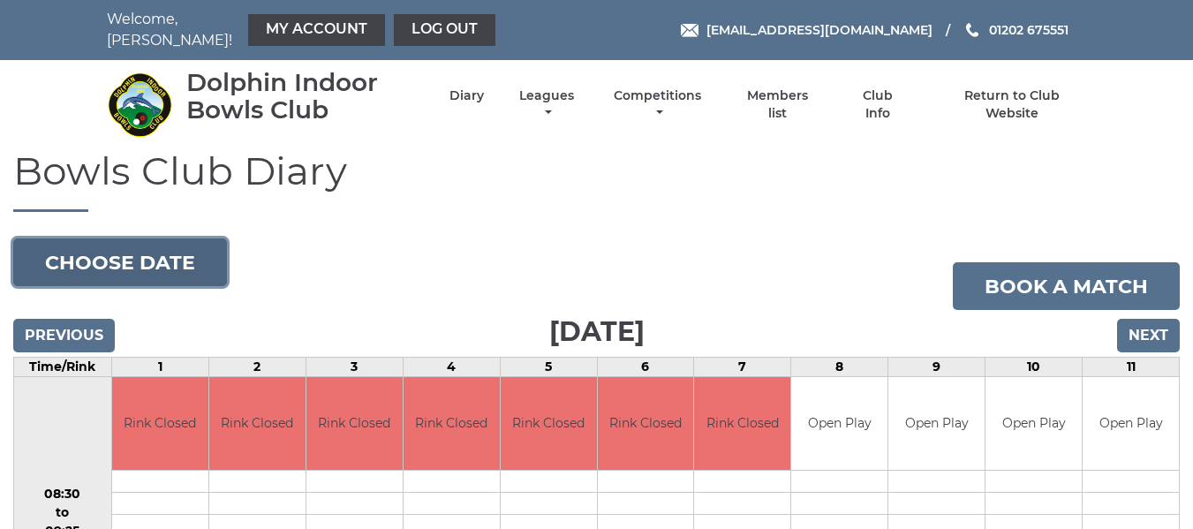
click at [58, 249] on button "Choose date" at bounding box center [120, 262] width 214 height 48
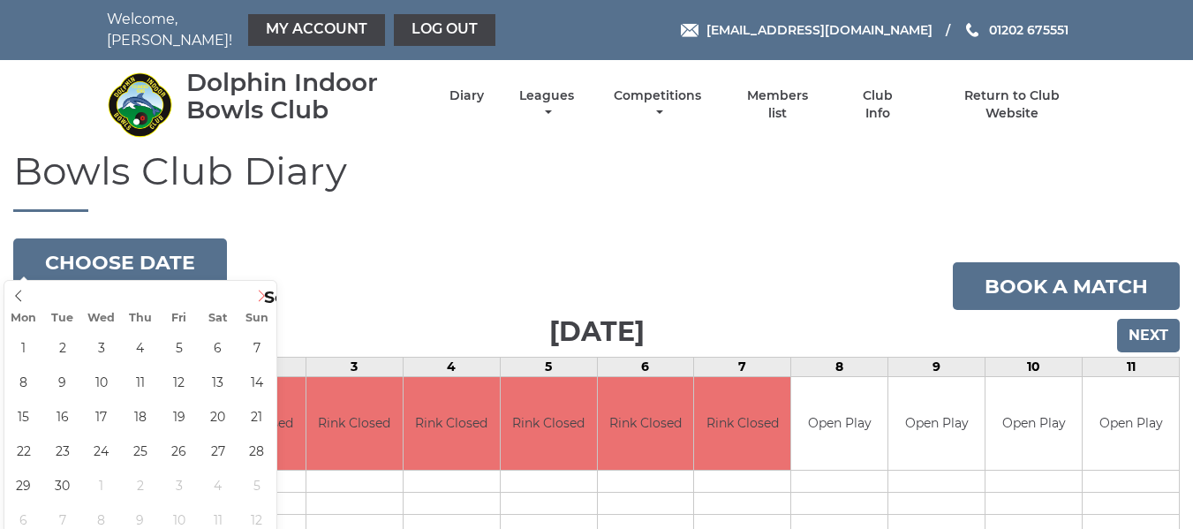
click at [264, 293] on icon at bounding box center [261, 296] width 12 height 12
type input "2025-09-03"
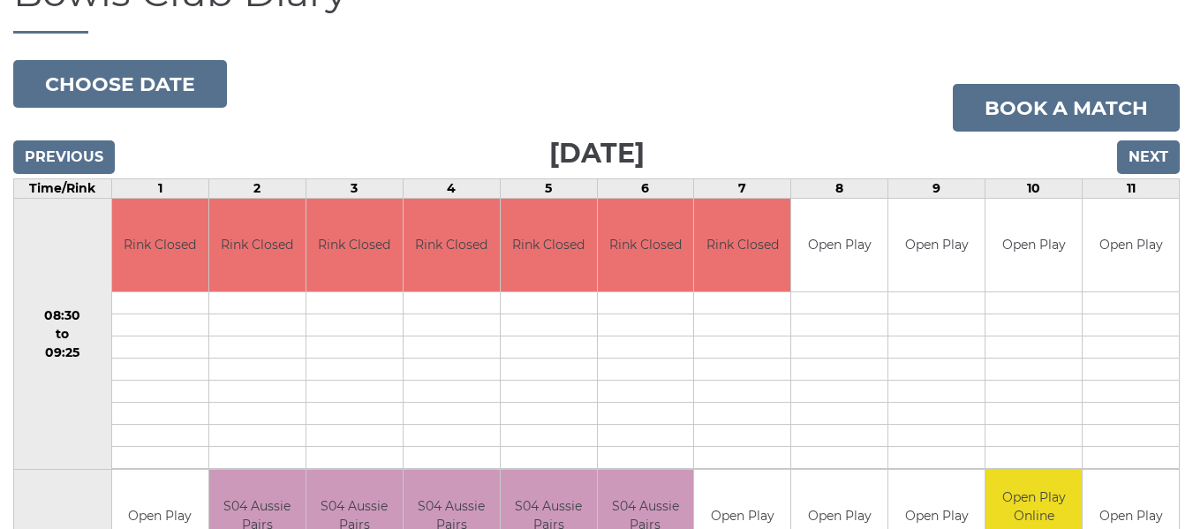
scroll to position [177, 0]
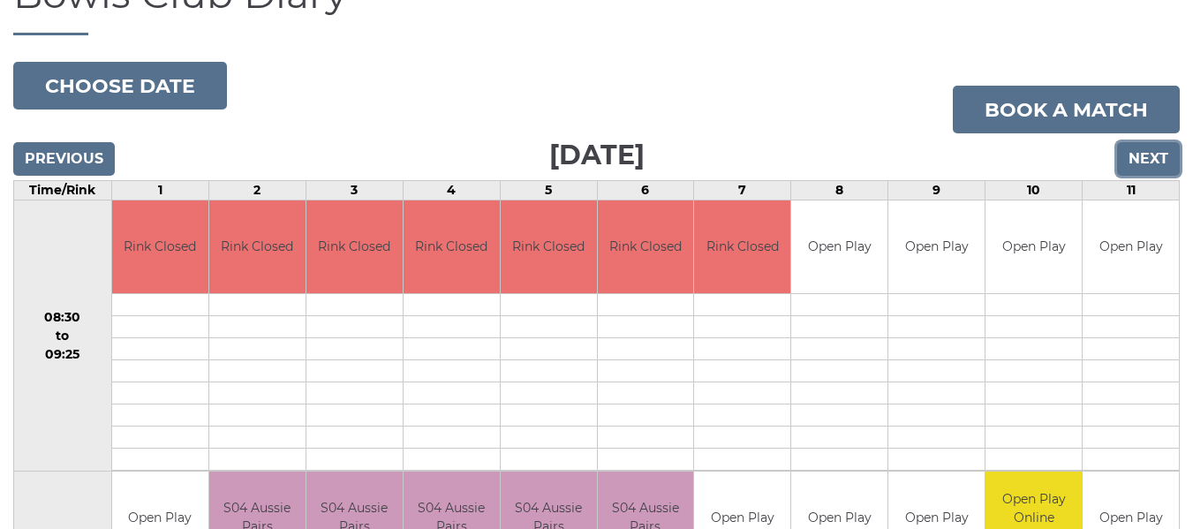
click at [1163, 149] on input "Next" at bounding box center [1148, 159] width 63 height 34
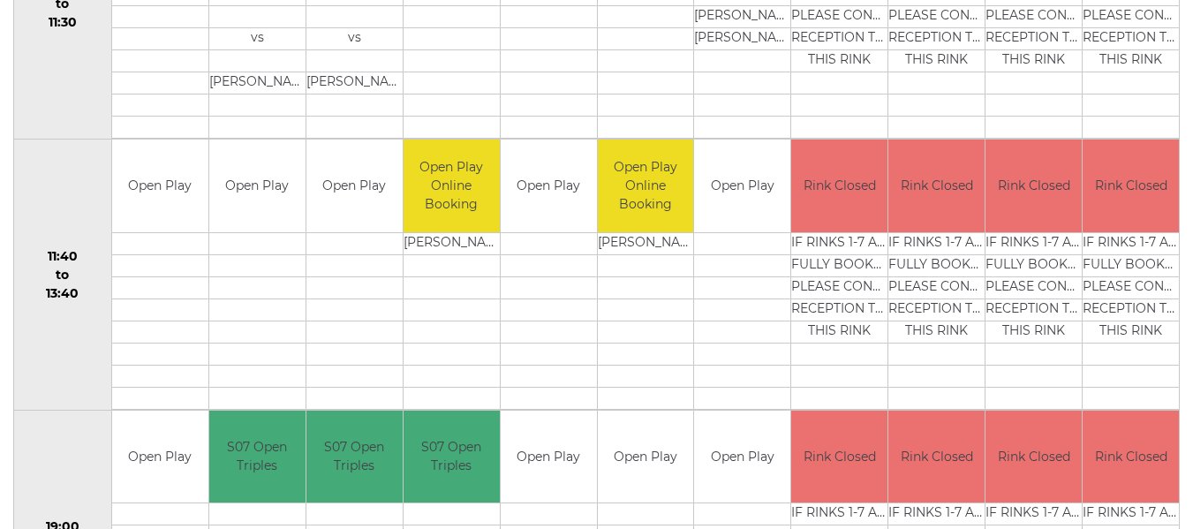
scroll to position [794, 0]
